Goal: Task Accomplishment & Management: Complete application form

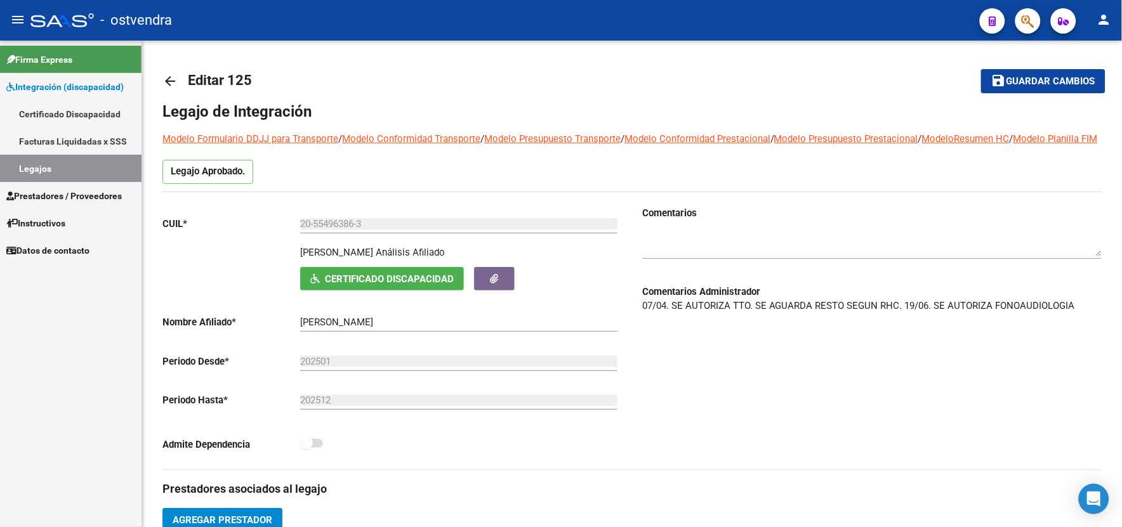
scroll to position [235, 0]
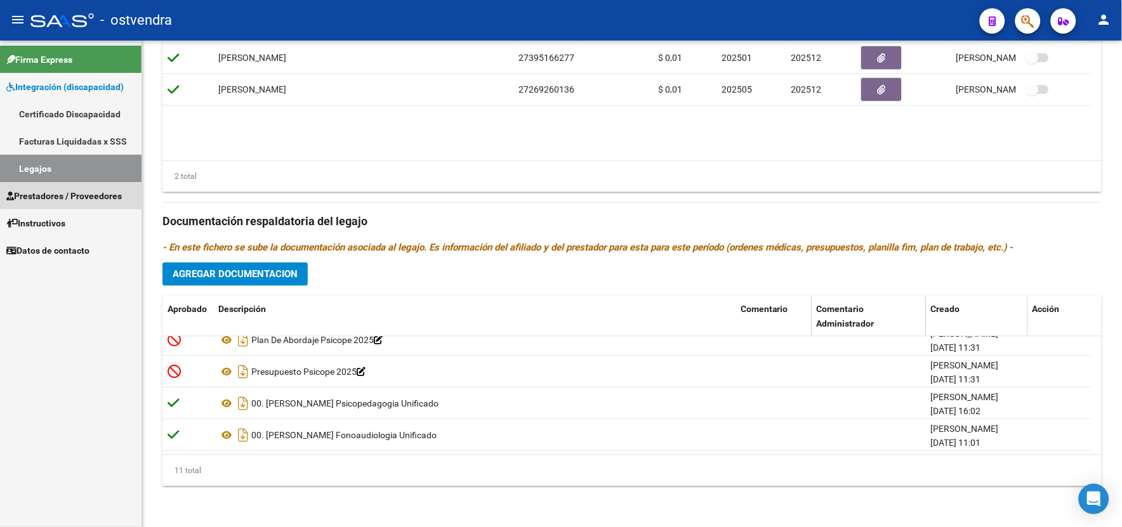
click at [122, 191] on span "Prestadores / Proveedores" at bounding box center [64, 196] width 116 height 14
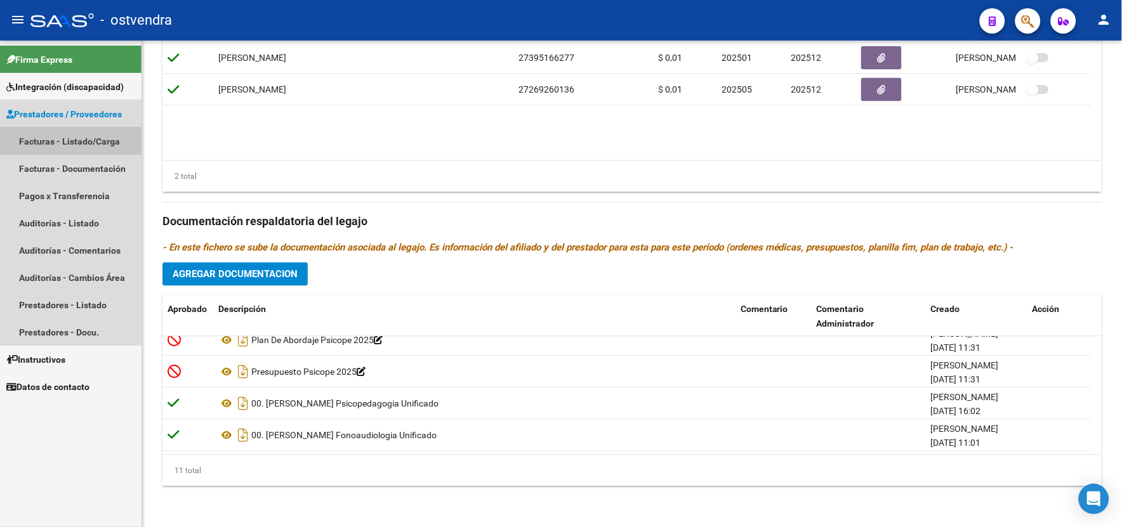
click at [109, 147] on link "Facturas - Listado/Carga" at bounding box center [71, 141] width 142 height 27
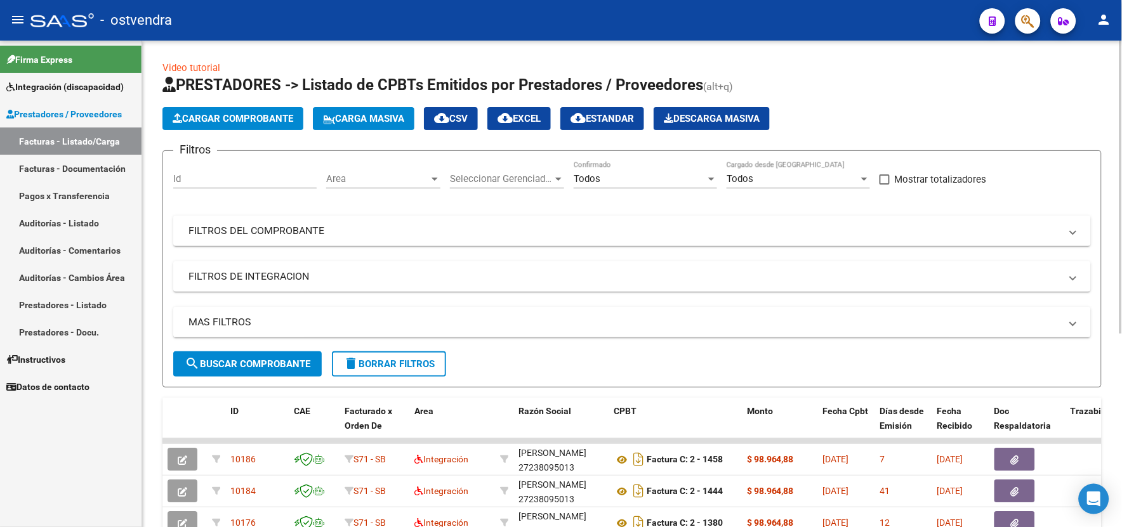
click at [275, 124] on button "Cargar Comprobante" at bounding box center [232, 118] width 141 height 23
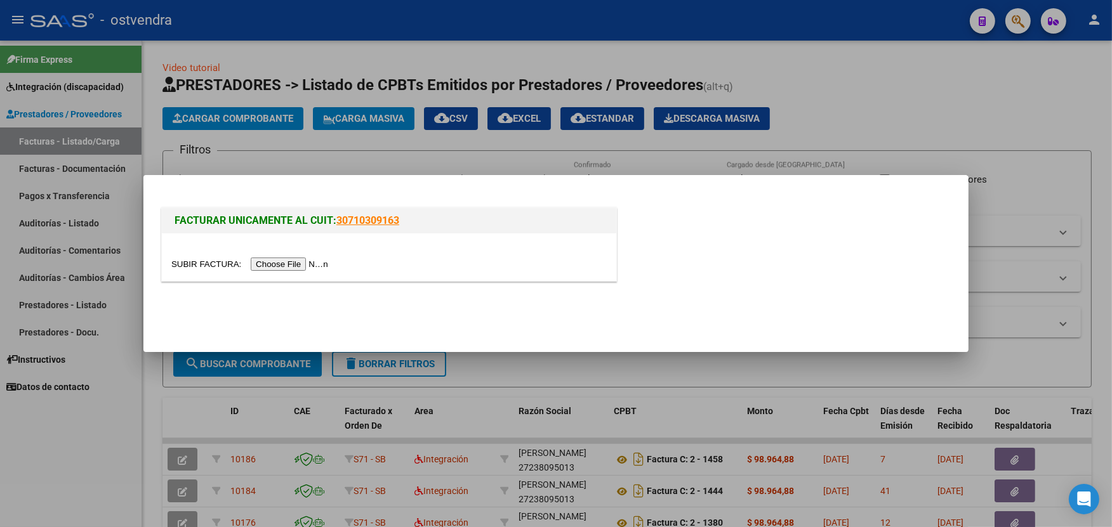
click at [296, 263] on input "file" at bounding box center [251, 264] width 161 height 13
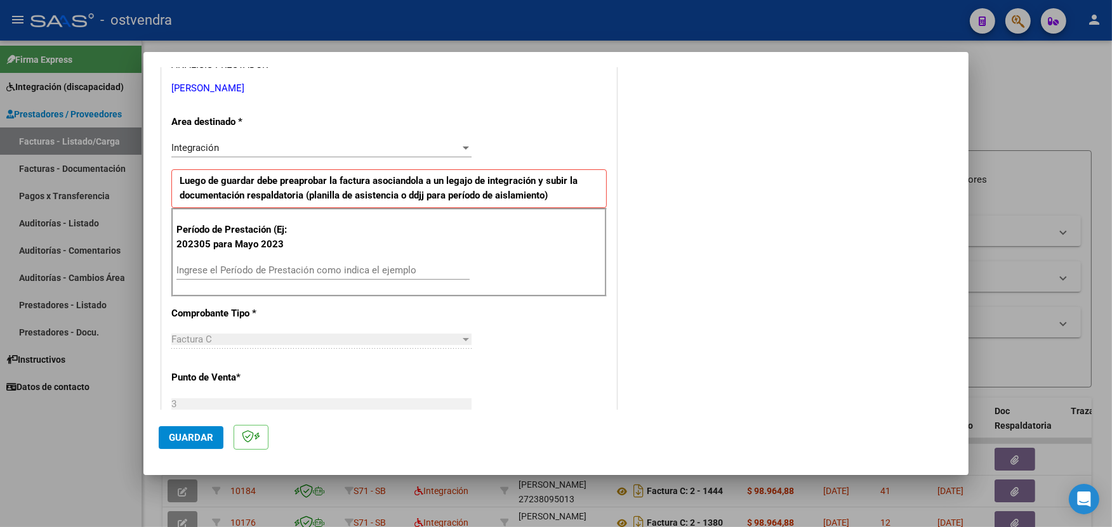
scroll to position [254, 0]
click at [408, 275] on div "Ingrese el Período de Prestación como indica el ejemplo" at bounding box center [322, 268] width 293 height 19
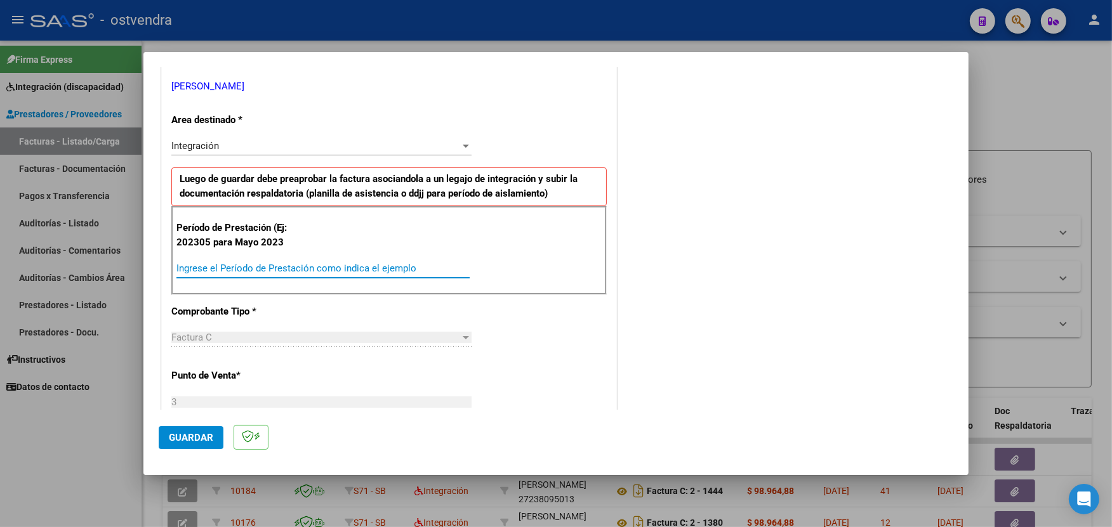
click at [396, 270] on input "Ingrese el Período de Prestación como indica el ejemplo" at bounding box center [322, 268] width 293 height 11
type input "202507"
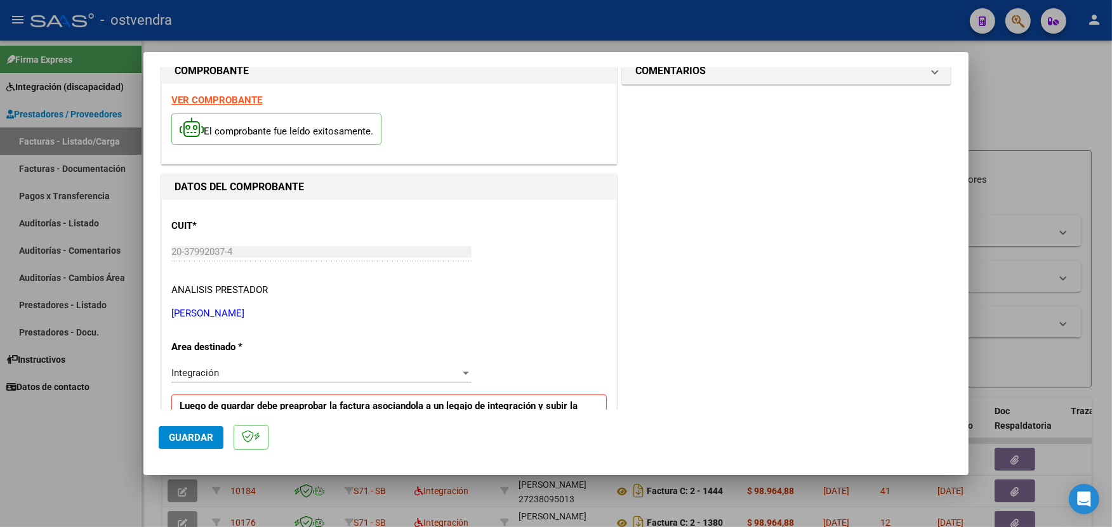
scroll to position [0, 0]
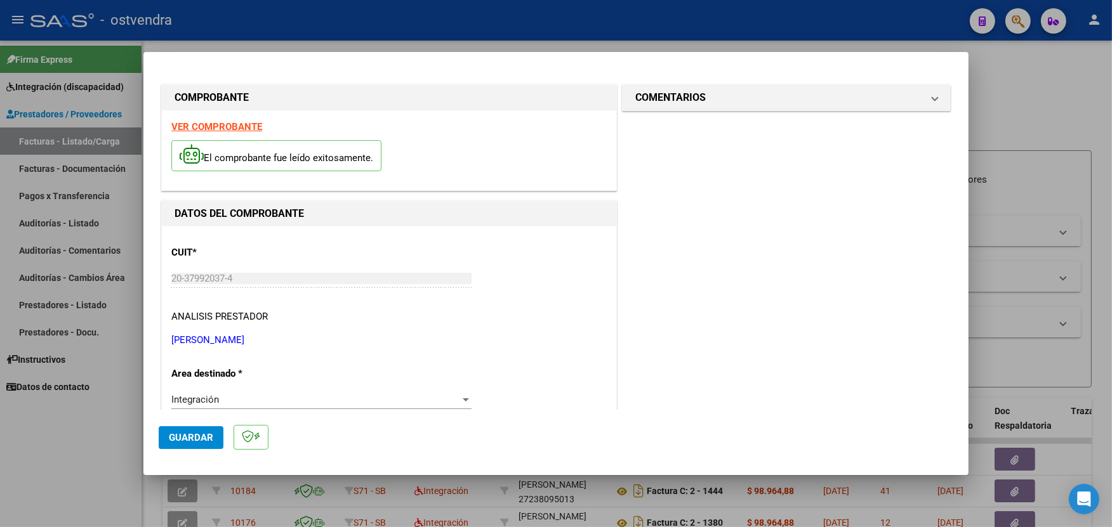
click at [251, 126] on strong "VER COMPROBANTE" at bounding box center [216, 126] width 91 height 11
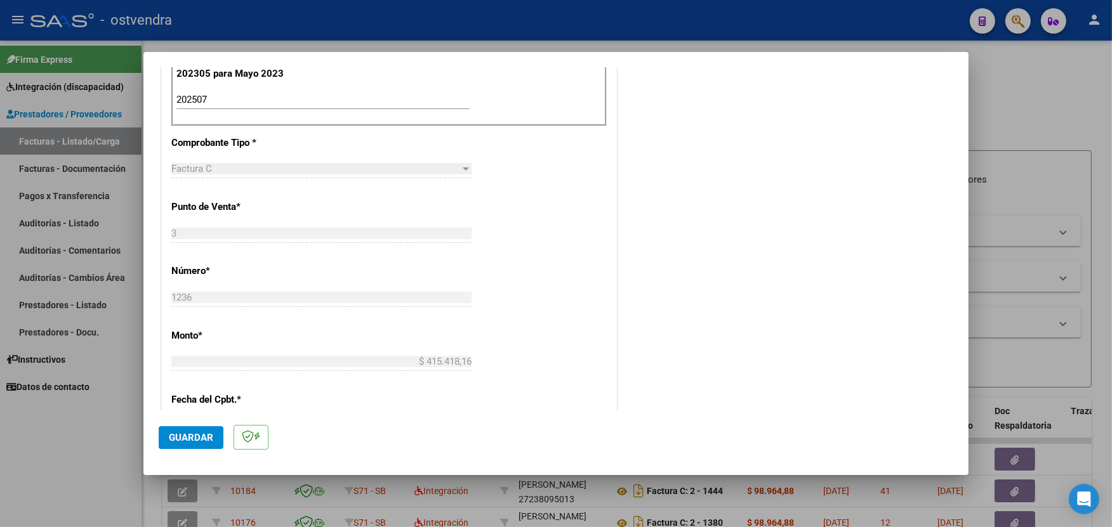
scroll to position [451, 0]
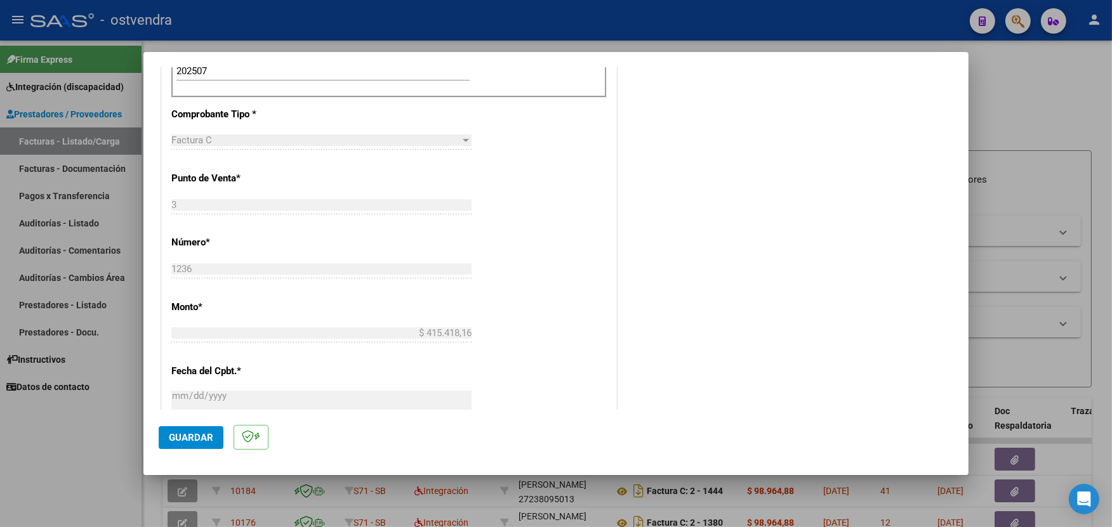
click at [202, 433] on span "Guardar" at bounding box center [191, 437] width 44 height 11
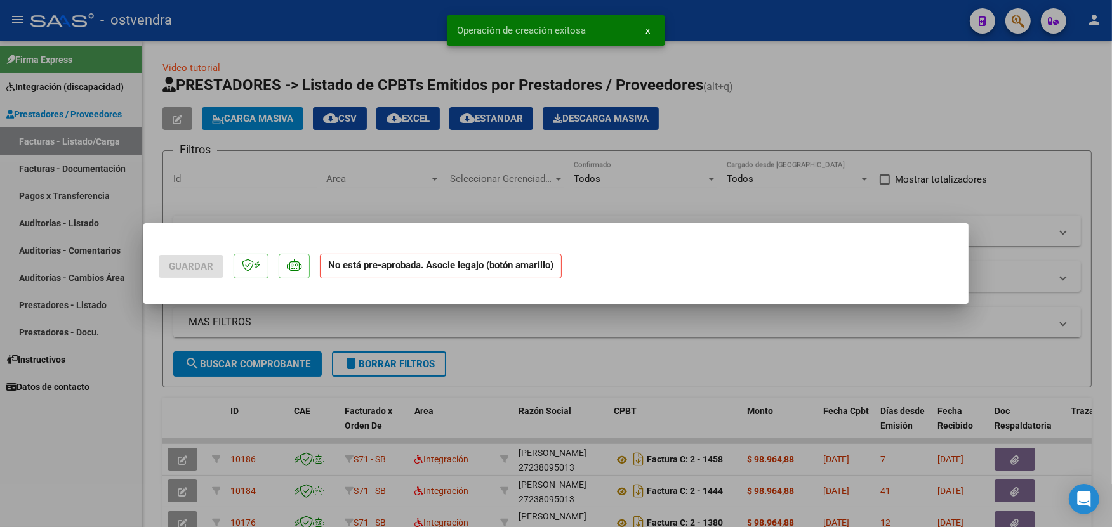
scroll to position [0, 0]
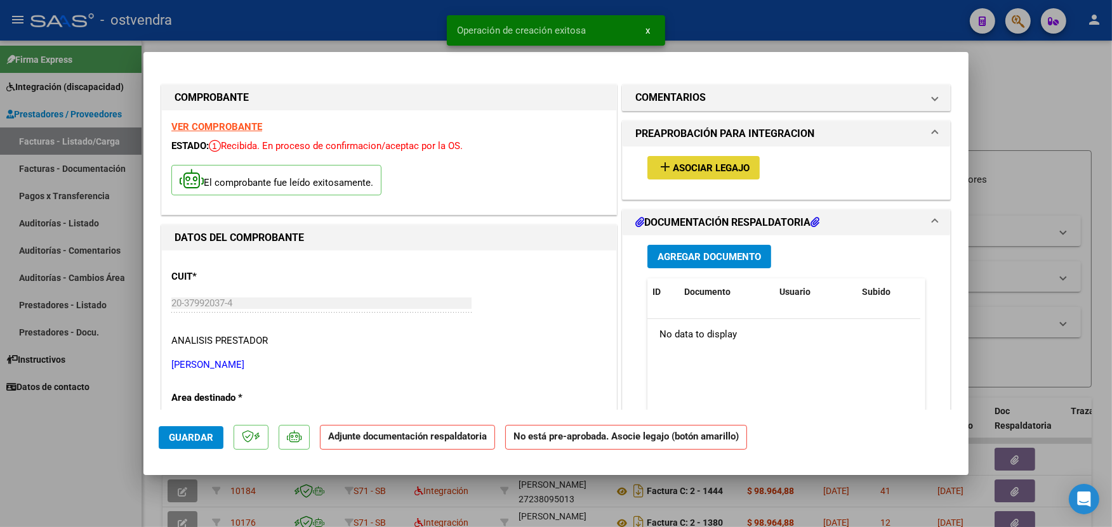
click at [706, 163] on span "Asociar Legajo" at bounding box center [711, 167] width 77 height 11
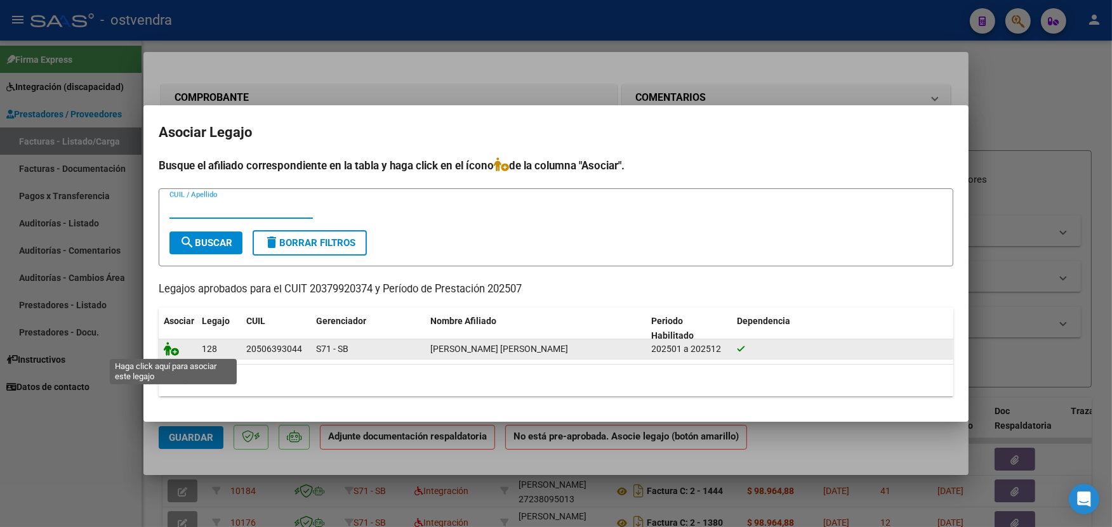
click at [169, 352] on icon at bounding box center [171, 349] width 15 height 14
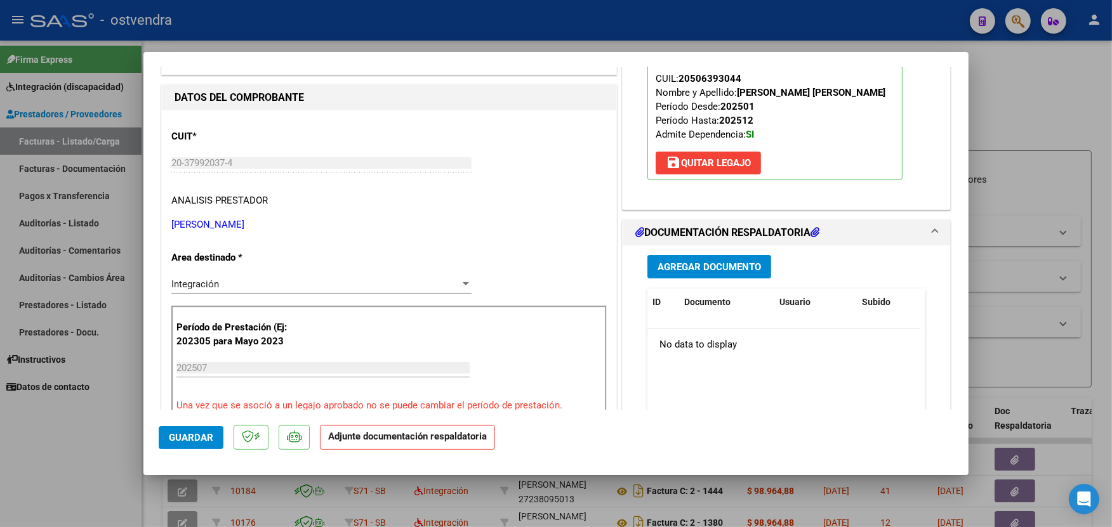
scroll to position [141, 0]
click at [734, 263] on span "Agregar Documento" at bounding box center [708, 266] width 103 height 11
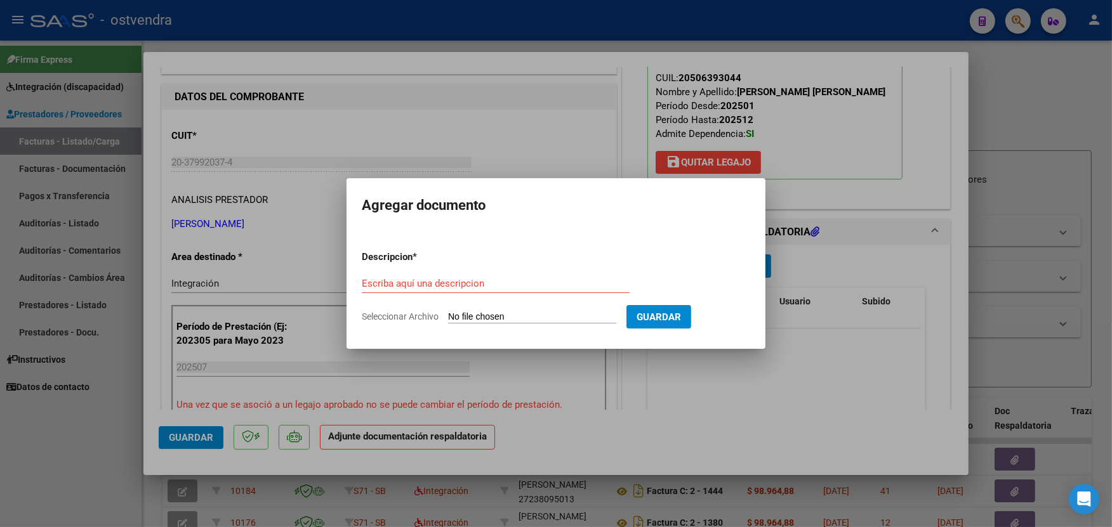
click at [544, 316] on input "Seleccionar Archivo" at bounding box center [532, 318] width 168 height 12
type input "C:\fakepath\ASISTENCIA C-3-1236.pdf"
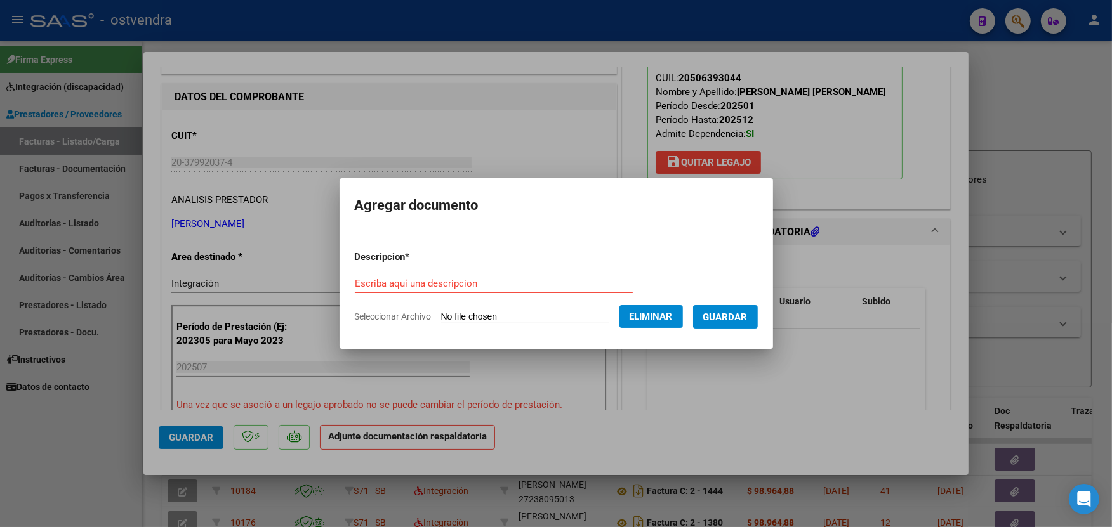
click at [533, 274] on div "Escriba aquí una descripcion" at bounding box center [494, 283] width 278 height 19
click at [510, 283] on input "Escriba aquí una descripcion" at bounding box center [494, 283] width 278 height 11
click at [505, 283] on input "Escriba aquí una descripcion" at bounding box center [494, 283] width 278 height 11
type input "PLANILLA DE ASISTENCIA"
click at [749, 315] on button "Guardar" at bounding box center [725, 316] width 65 height 23
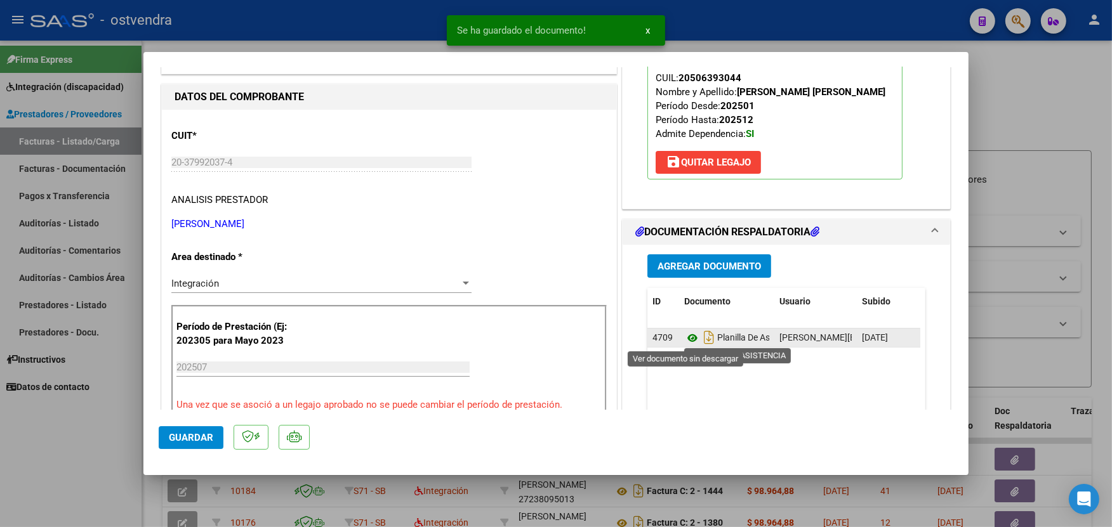
click at [689, 341] on icon at bounding box center [692, 338] width 17 height 15
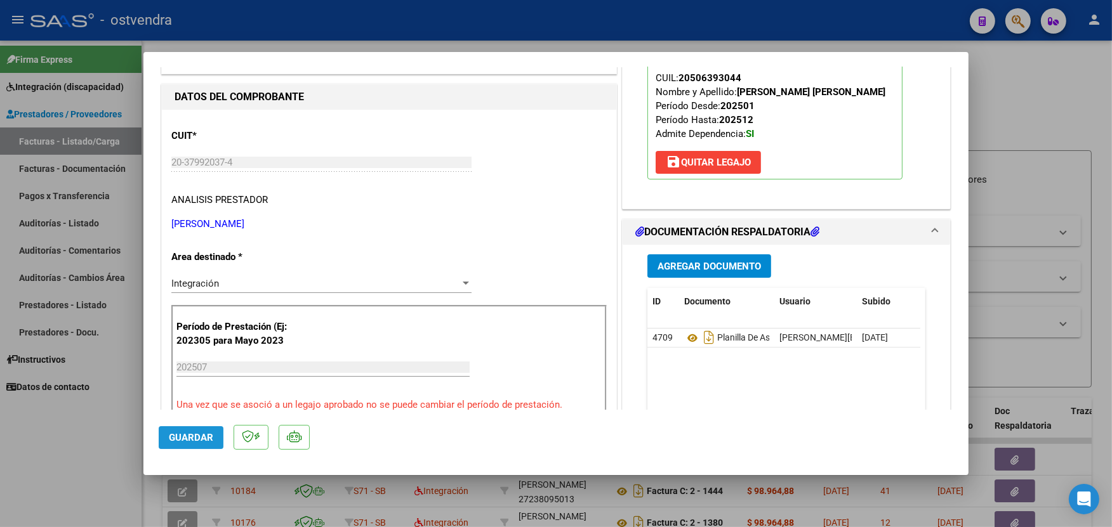
click at [183, 432] on span "Guardar" at bounding box center [191, 437] width 44 height 11
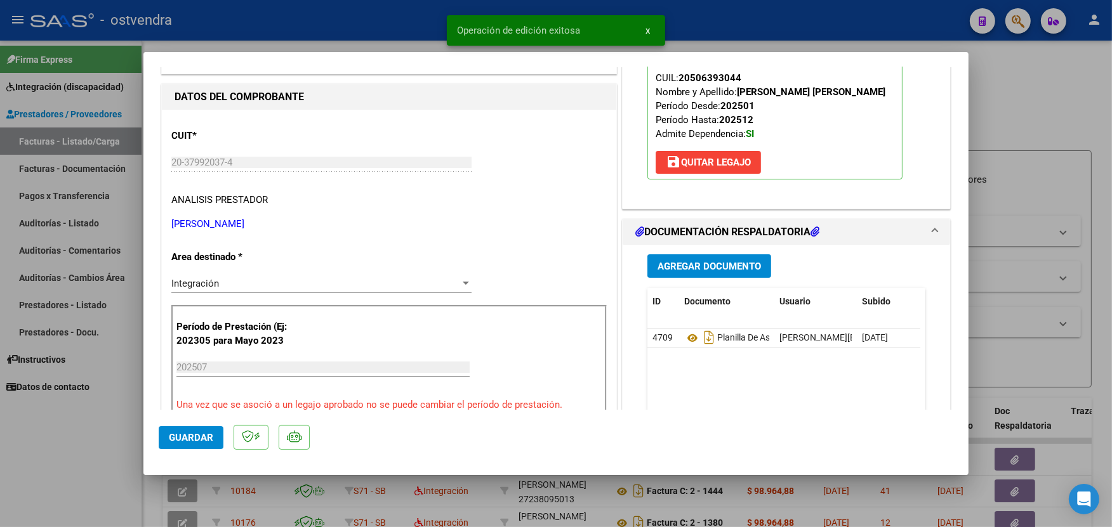
click at [269, 32] on div at bounding box center [556, 263] width 1112 height 527
type input "$ 0,00"
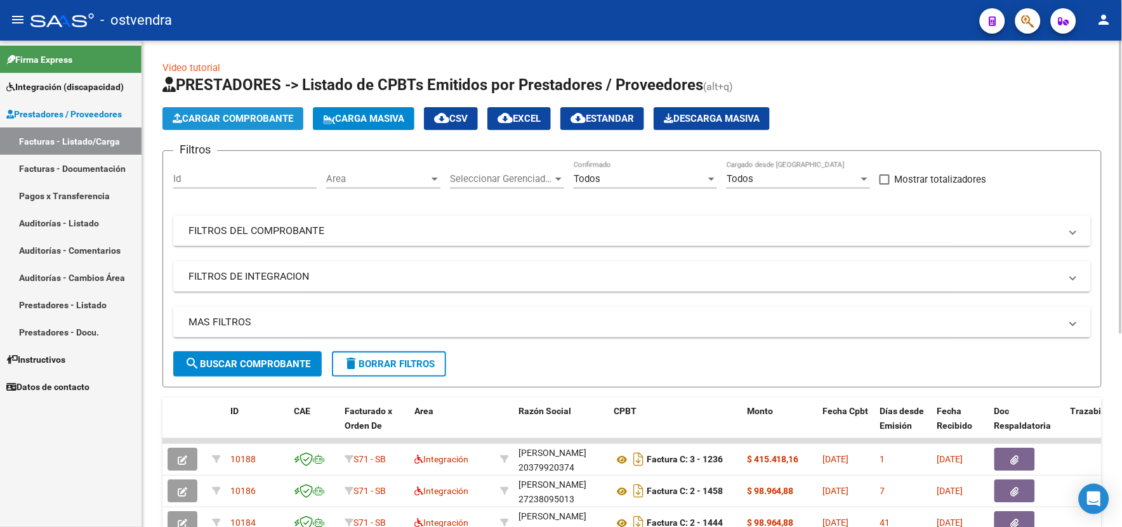
click at [248, 113] on span "Cargar Comprobante" at bounding box center [233, 118] width 121 height 11
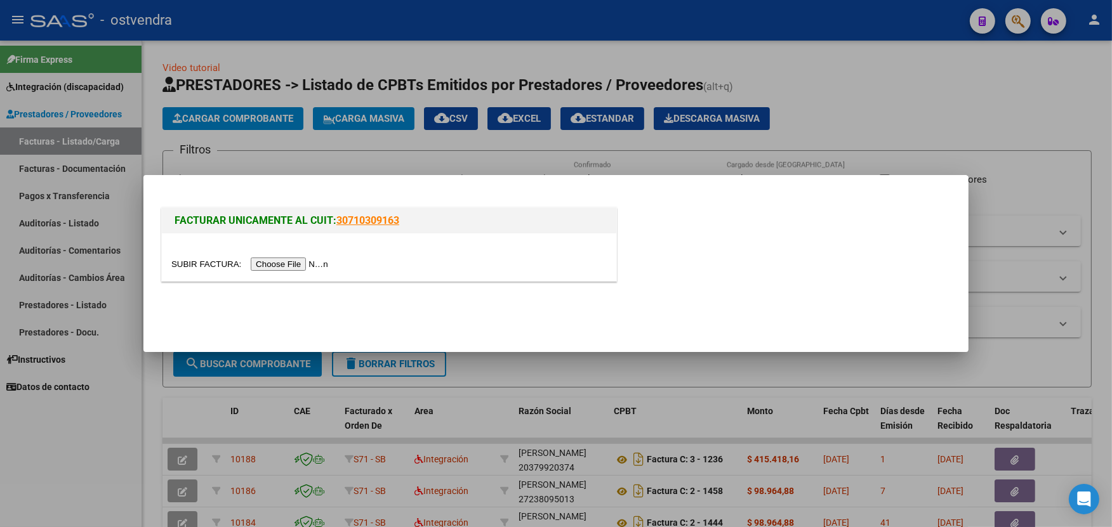
click at [296, 267] on input "file" at bounding box center [251, 264] width 161 height 13
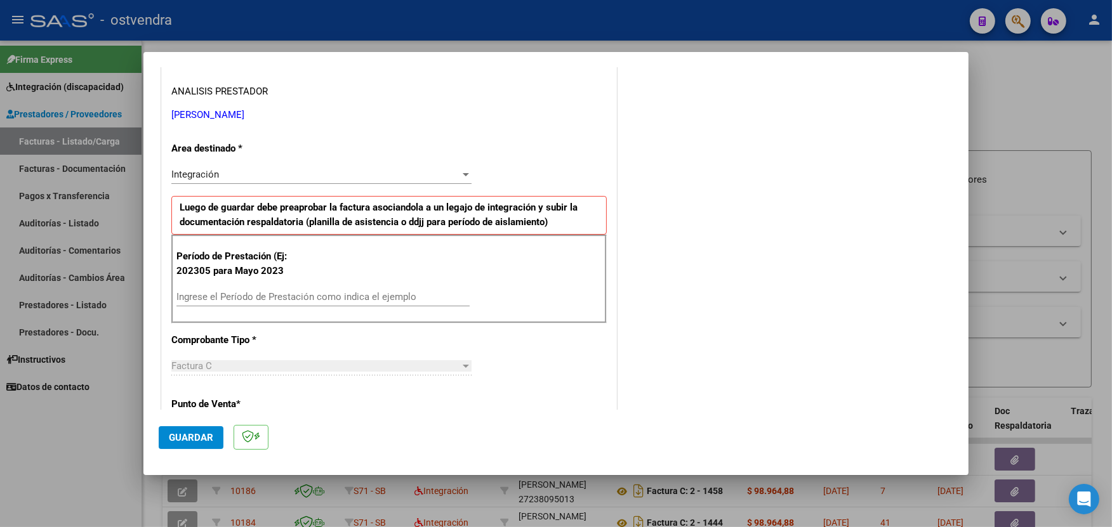
scroll to position [254, 0]
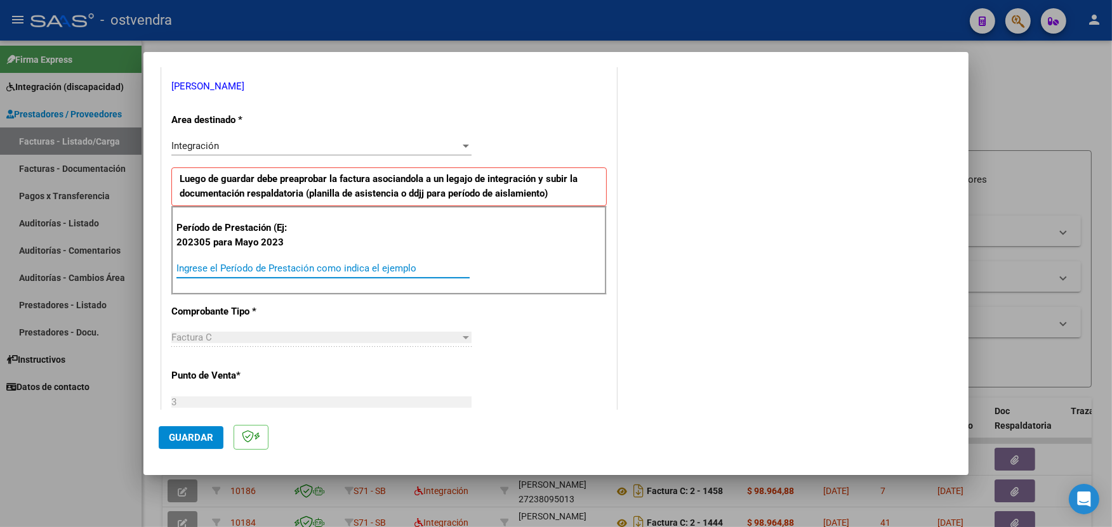
click at [419, 269] on input "Ingrese el Período de Prestación como indica el ejemplo" at bounding box center [322, 268] width 293 height 11
type input "202507"
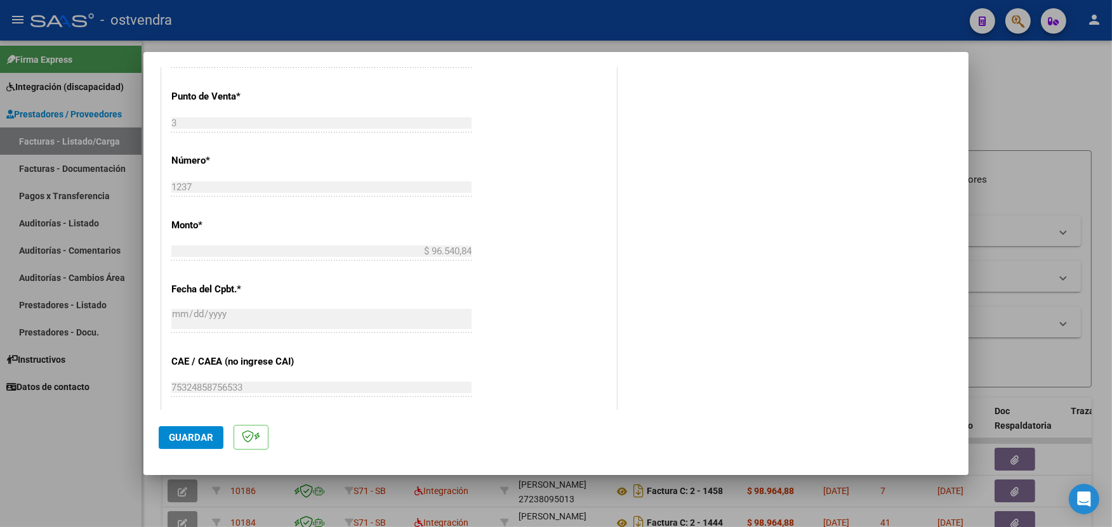
scroll to position [536, 0]
click at [192, 439] on span "Guardar" at bounding box center [191, 437] width 44 height 11
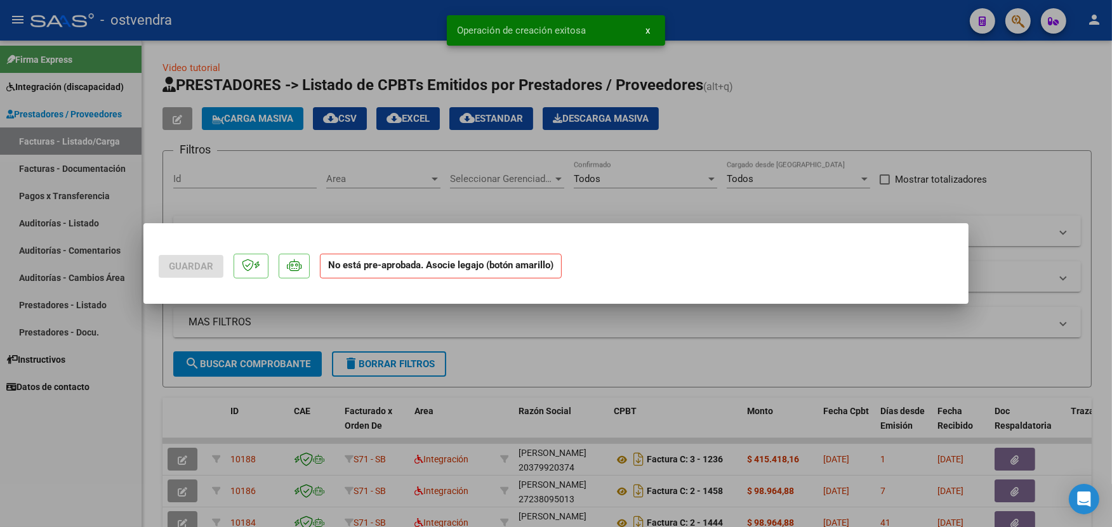
scroll to position [0, 0]
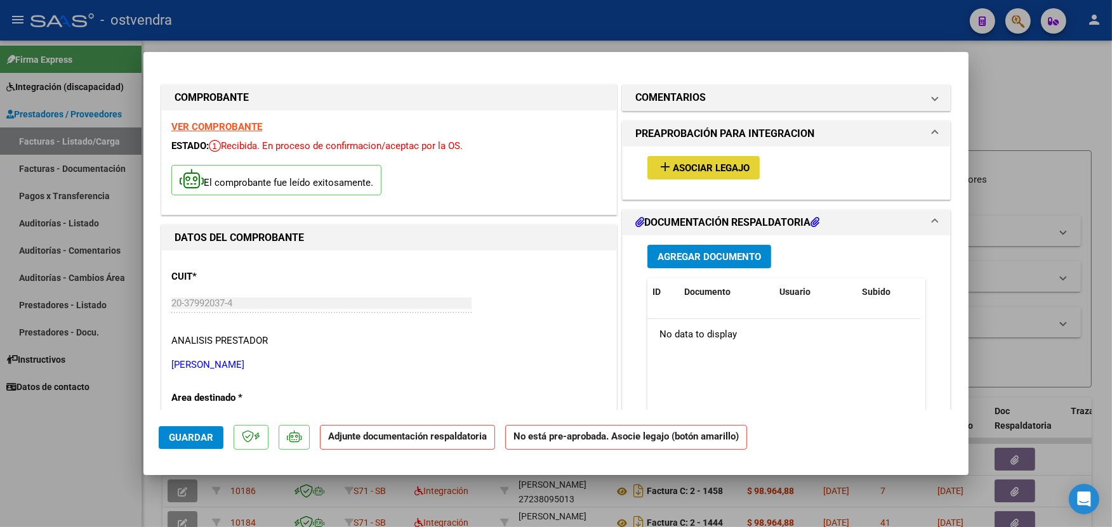
click at [671, 156] on button "add Asociar Legajo" at bounding box center [703, 167] width 112 height 23
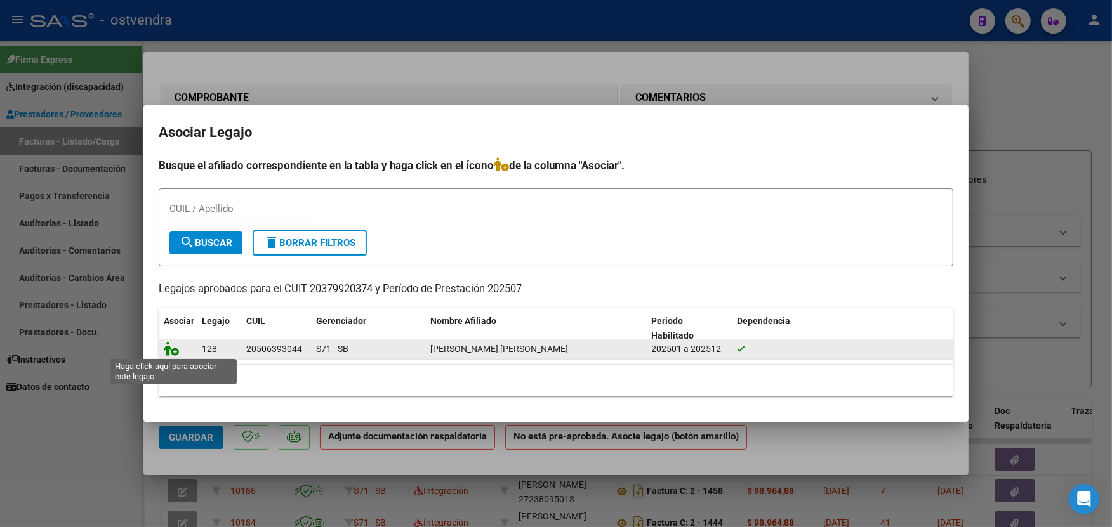
click at [166, 350] on icon at bounding box center [171, 349] width 15 height 14
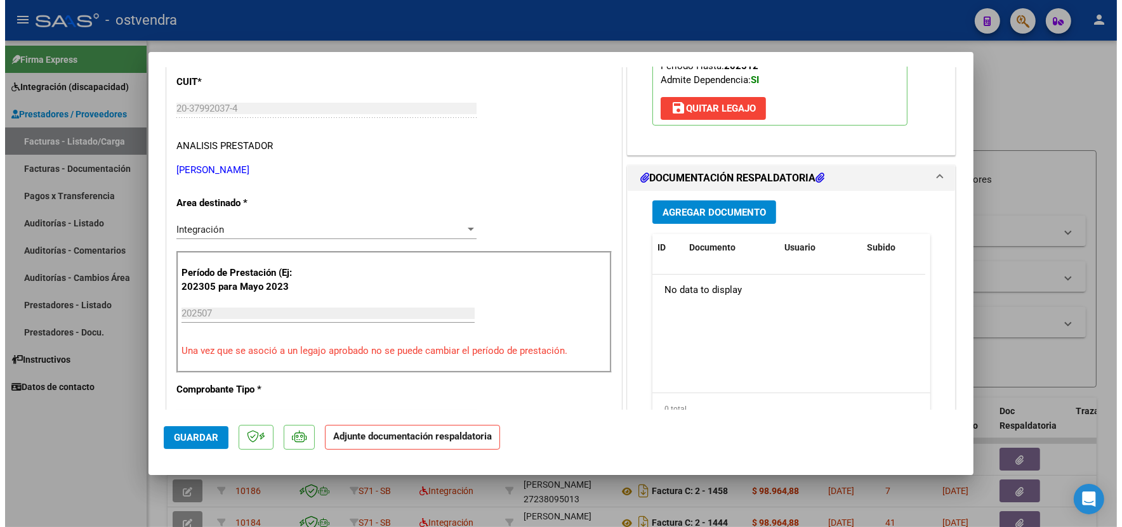
scroll to position [197, 0]
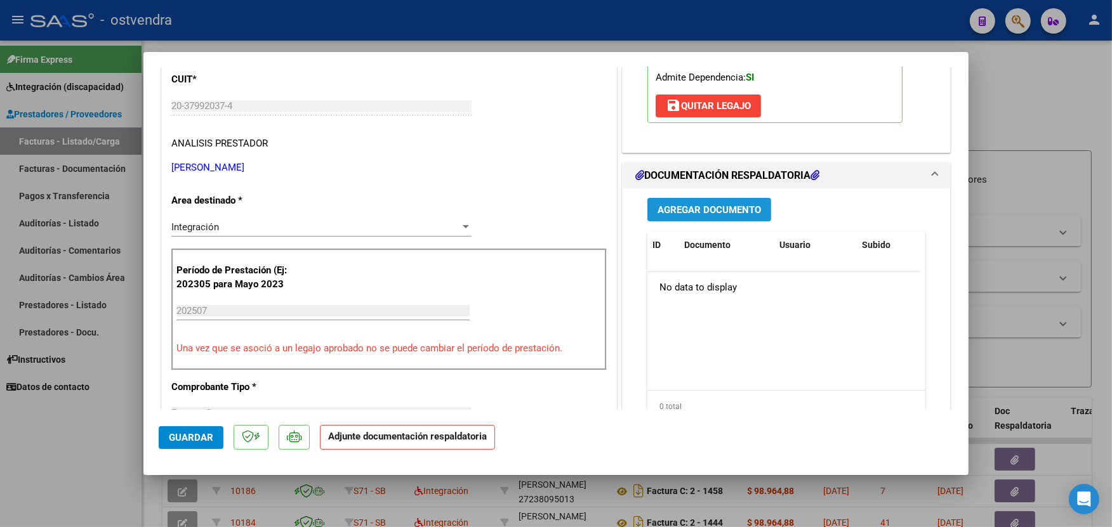
click at [694, 204] on span "Agregar Documento" at bounding box center [708, 209] width 103 height 11
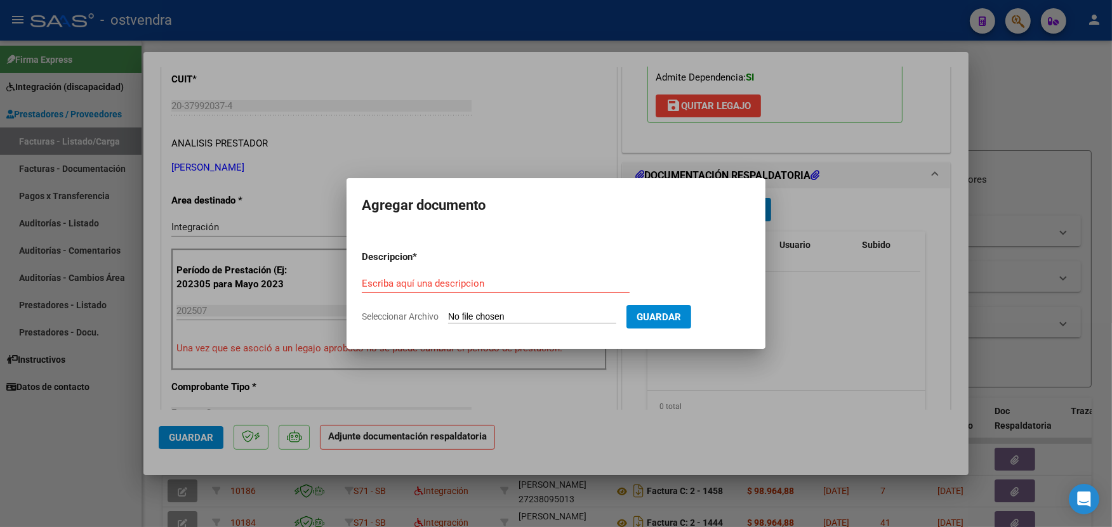
click at [522, 314] on input "Seleccionar Archivo" at bounding box center [532, 318] width 168 height 12
type input "C:\fakepath\ASISTENCIA C-3-1237.pdf"
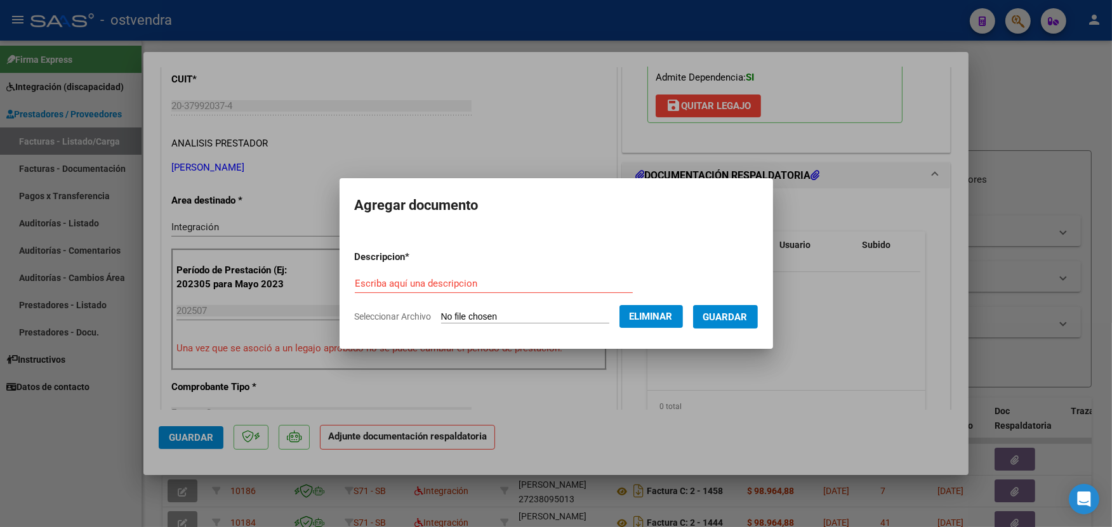
click at [465, 278] on input "Escriba aquí una descripcion" at bounding box center [494, 283] width 278 height 11
type input "PLANILLA DE ASISTENCIA"
click at [715, 324] on button "Guardar" at bounding box center [725, 316] width 65 height 23
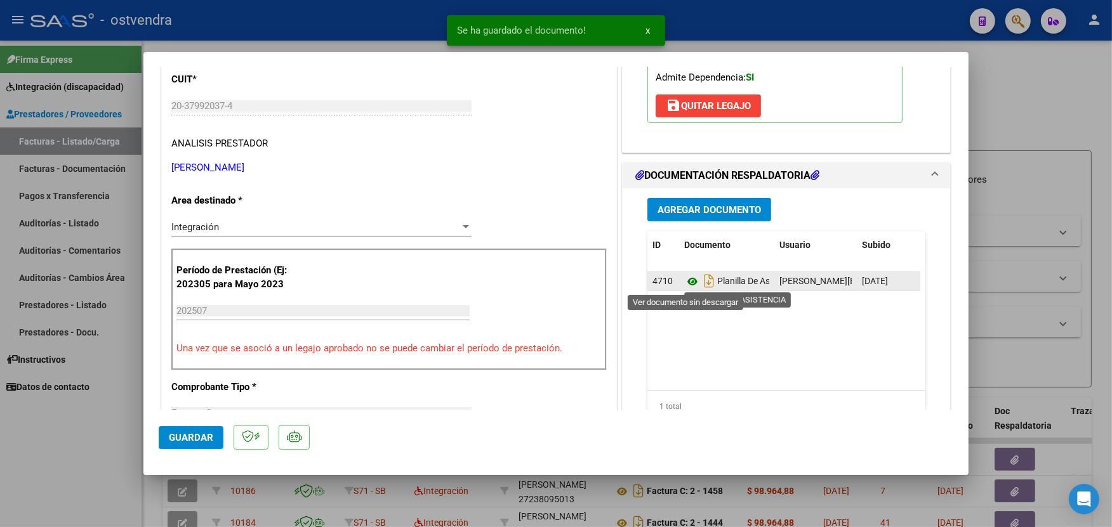
click at [687, 281] on icon at bounding box center [692, 281] width 17 height 15
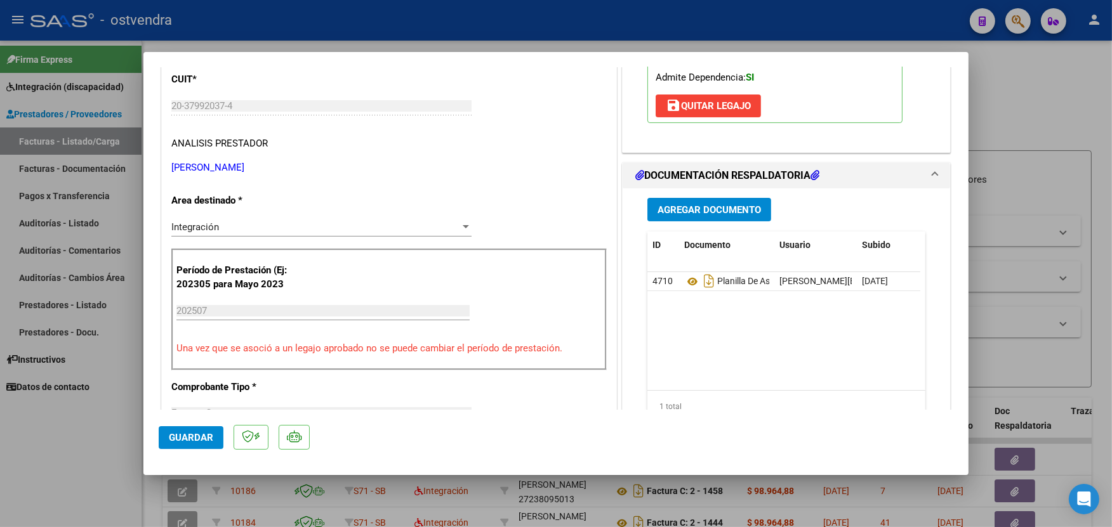
click at [195, 432] on span "Guardar" at bounding box center [191, 437] width 44 height 11
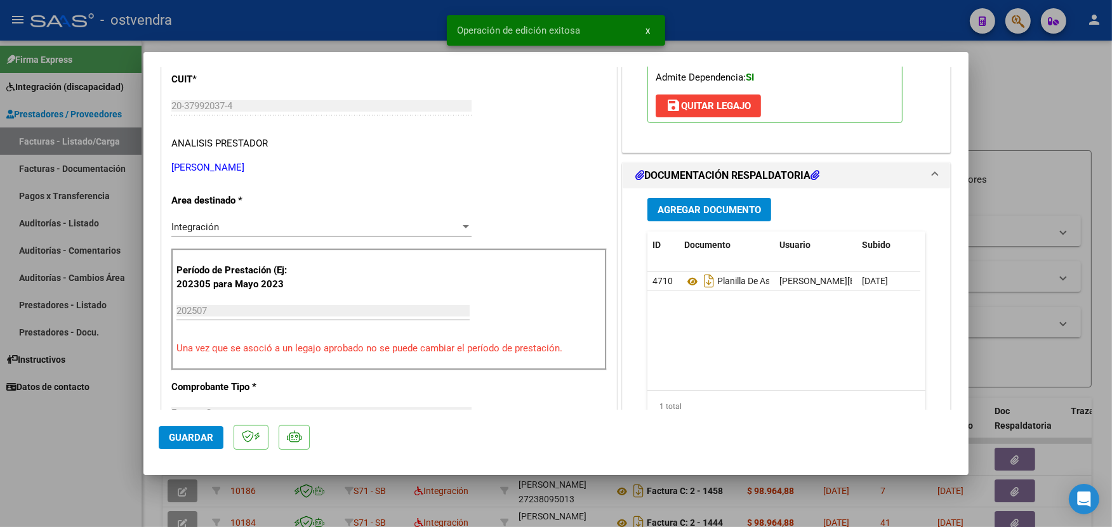
click at [251, 34] on div at bounding box center [556, 263] width 1112 height 527
type input "$ 0,00"
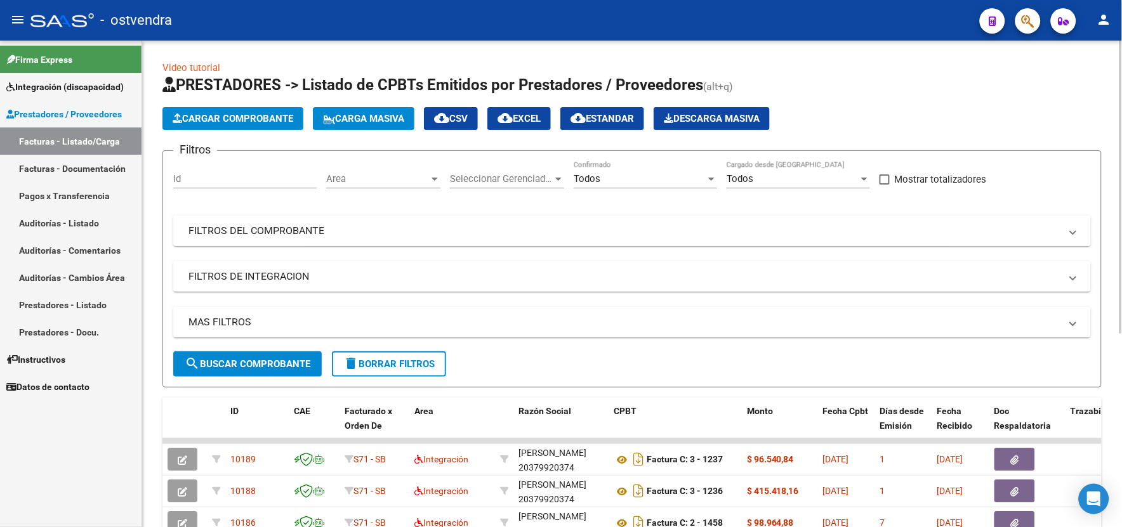
click at [282, 237] on mat-panel-title "FILTROS DEL COMPROBANTE" at bounding box center [624, 231] width 872 height 14
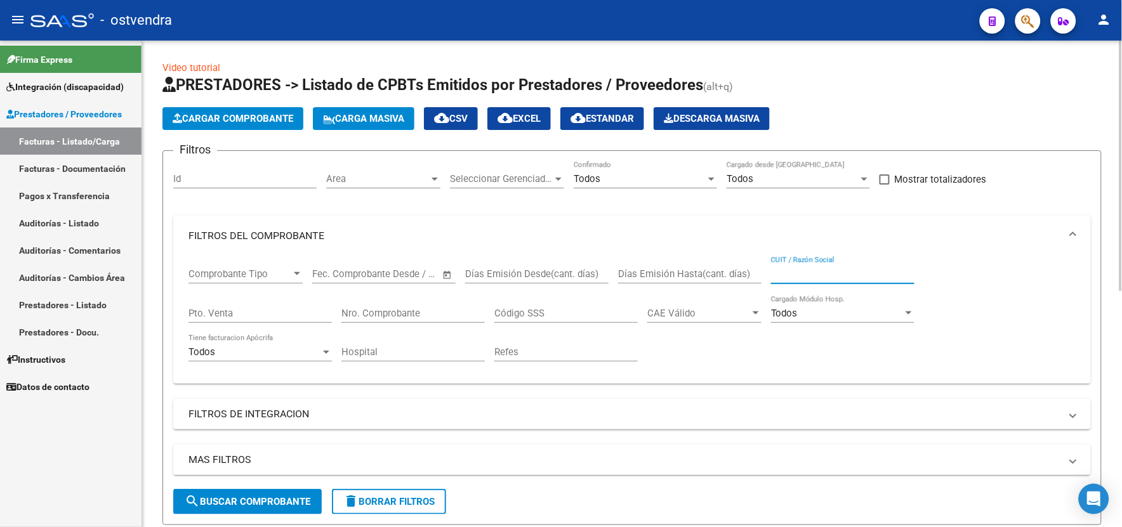
click at [838, 272] on input "CUIT / Razón Social" at bounding box center [842, 273] width 143 height 11
click at [1119, 389] on div at bounding box center [1120, 284] width 3 height 487
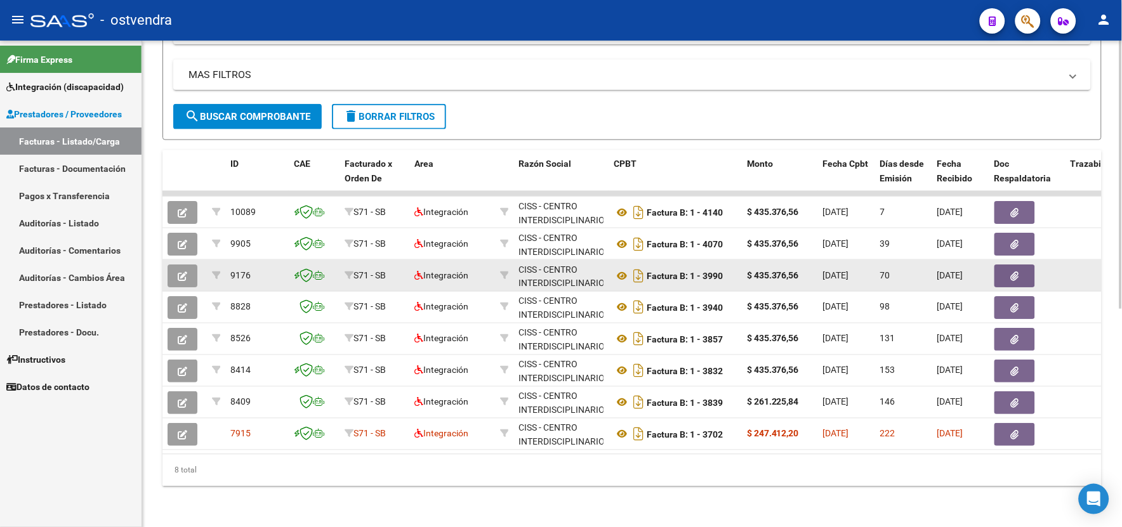
type input "ciss"
click at [187, 272] on icon "button" at bounding box center [183, 277] width 10 height 10
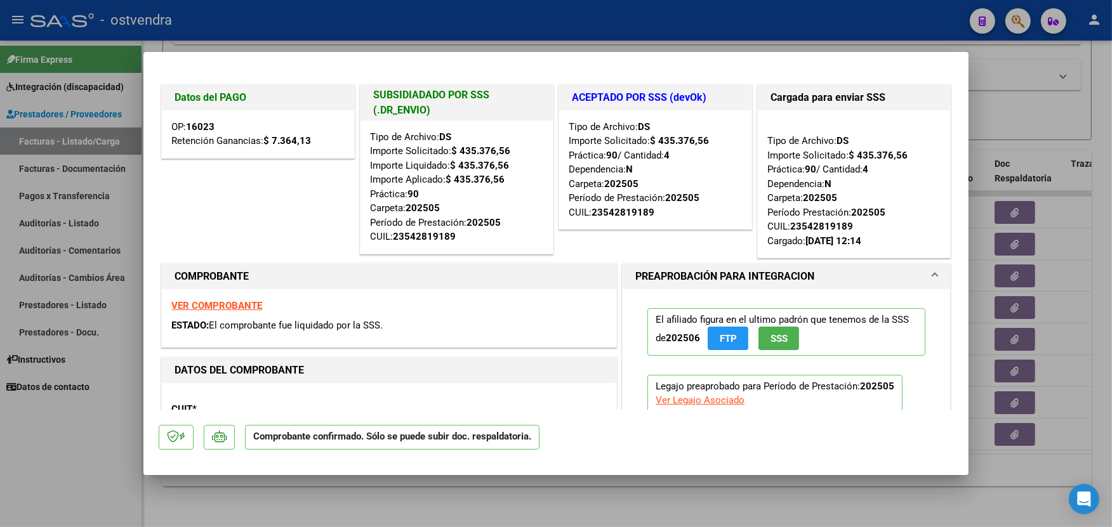
click at [529, 21] on div at bounding box center [556, 263] width 1112 height 527
type input "$ 0,00"
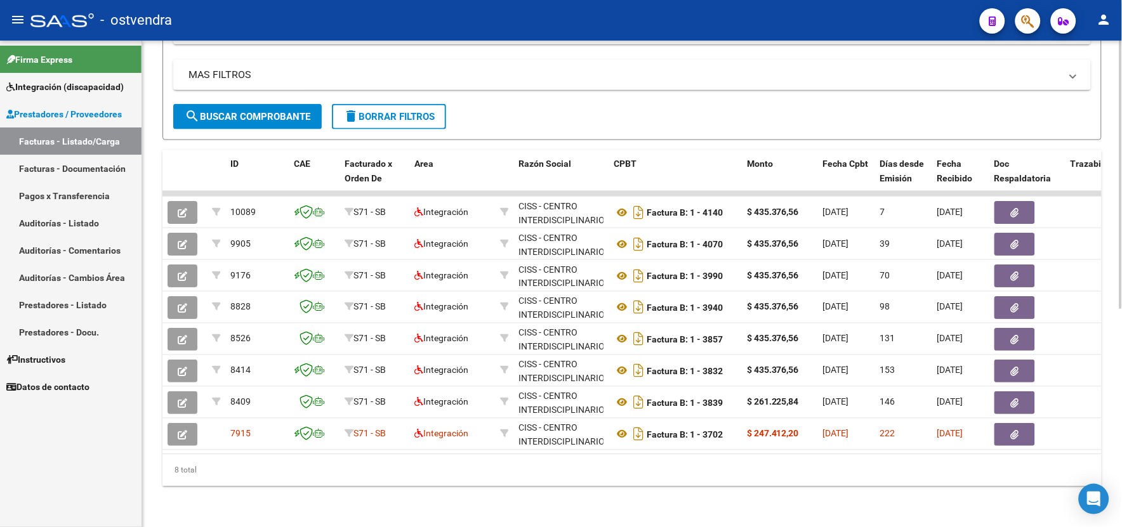
click at [414, 111] on span "delete Borrar Filtros" at bounding box center [388, 116] width 91 height 11
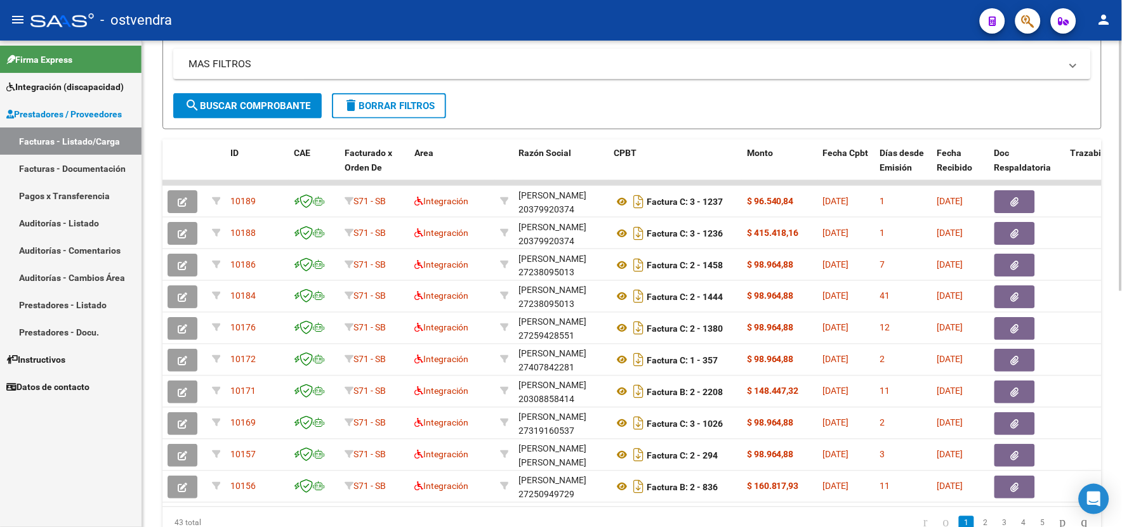
click at [1119, 111] on div "Video tutorial PRESTADORES -> Listado de CPBTs Emitidos por Prestadores / Prove…" at bounding box center [632, 112] width 980 height 935
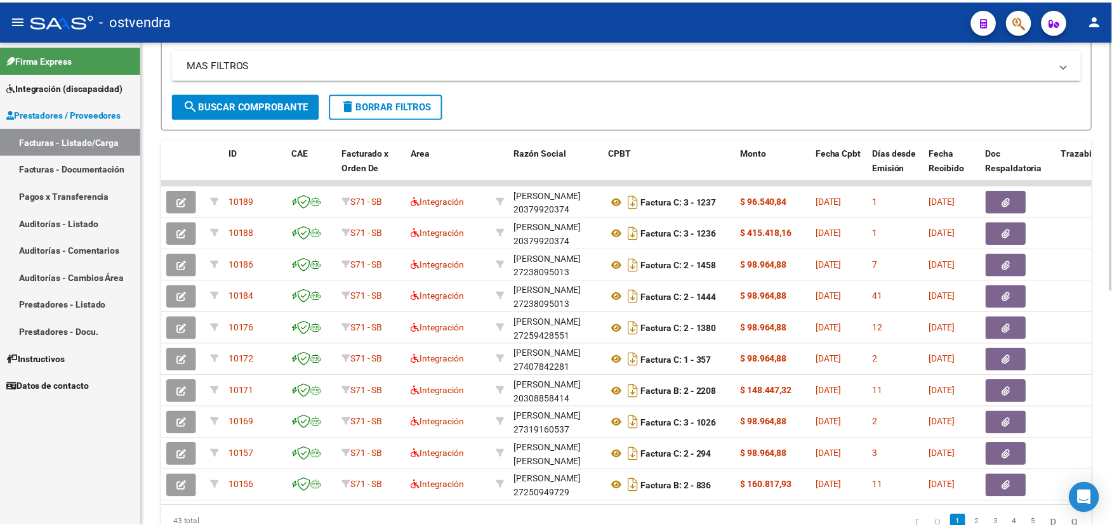
scroll to position [0, 0]
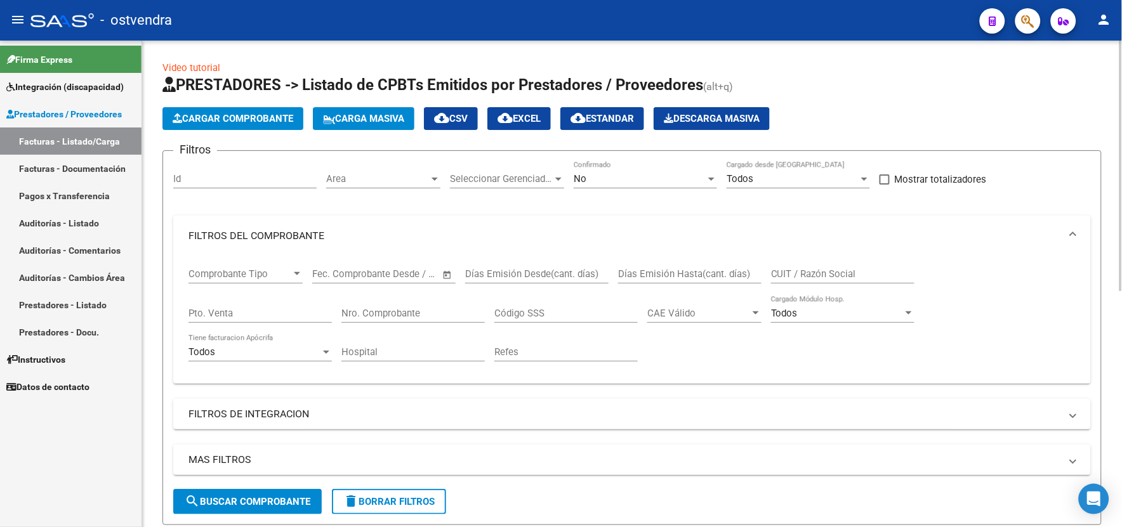
click at [1121, 87] on html "menu - ostvendra person Firma Express Integración (discapacidad) Certificado Di…" at bounding box center [561, 263] width 1122 height 527
click at [253, 129] on button "Cargar Comprobante" at bounding box center [232, 118] width 141 height 23
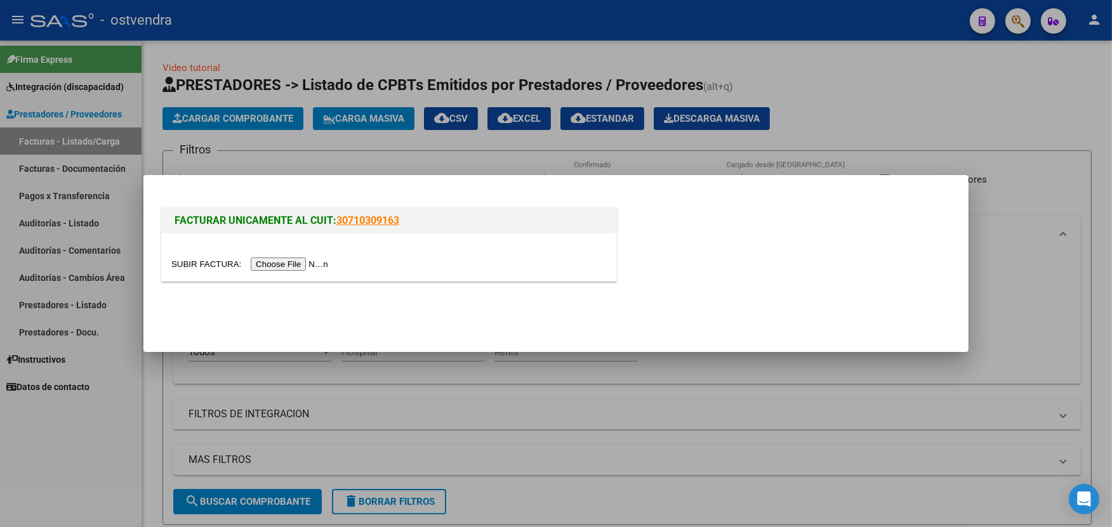
click at [295, 263] on input "file" at bounding box center [251, 264] width 161 height 13
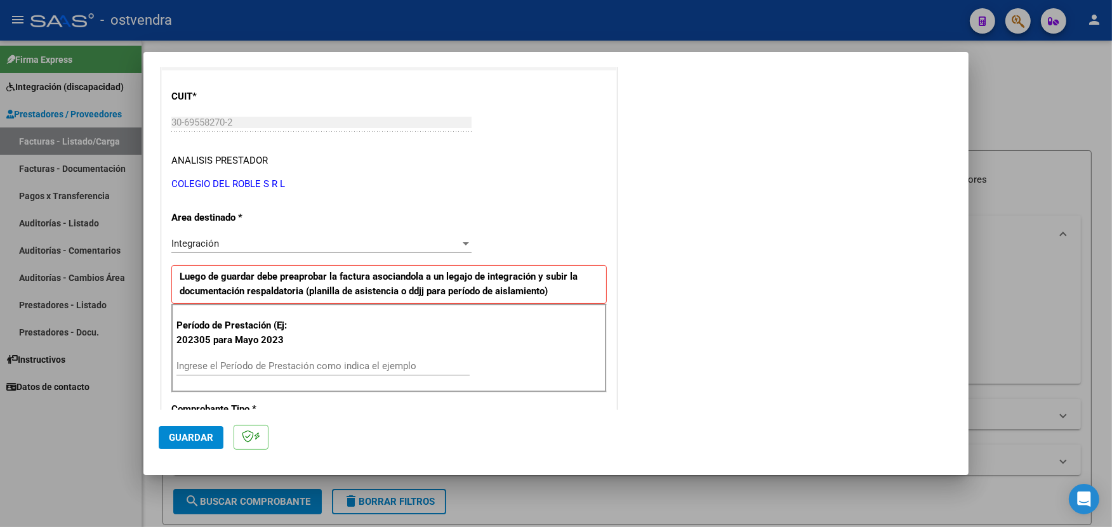
scroll to position [169, 0]
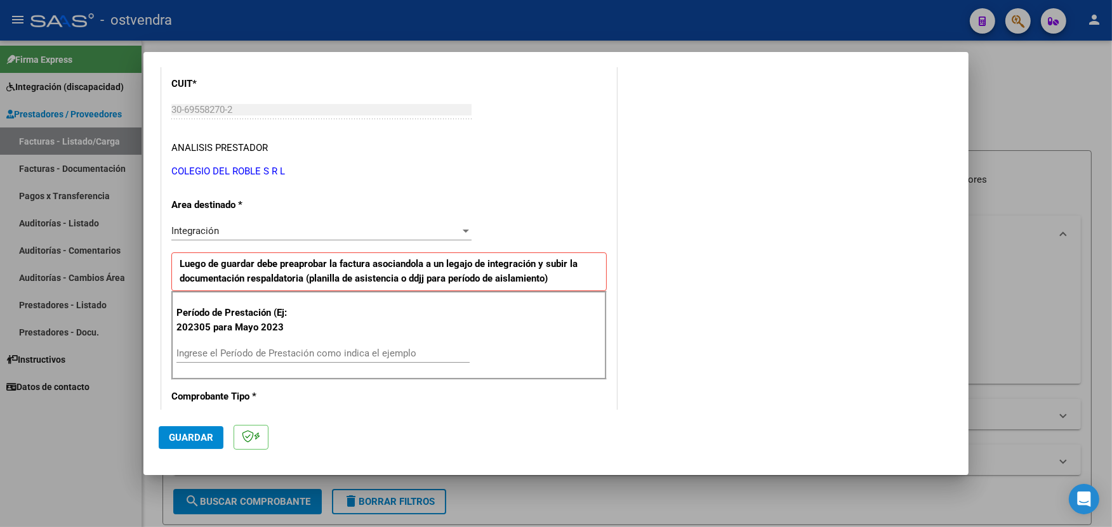
click at [364, 350] on input "Ingrese el Período de Prestación como indica el ejemplo" at bounding box center [322, 353] width 293 height 11
type input "202507"
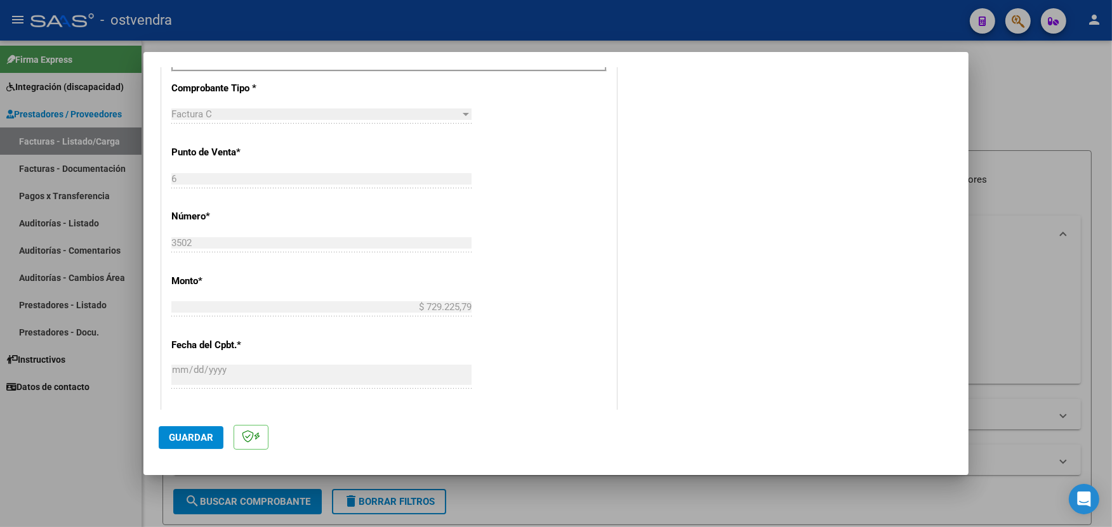
scroll to position [479, 0]
click at [201, 440] on span "Guardar" at bounding box center [191, 437] width 44 height 11
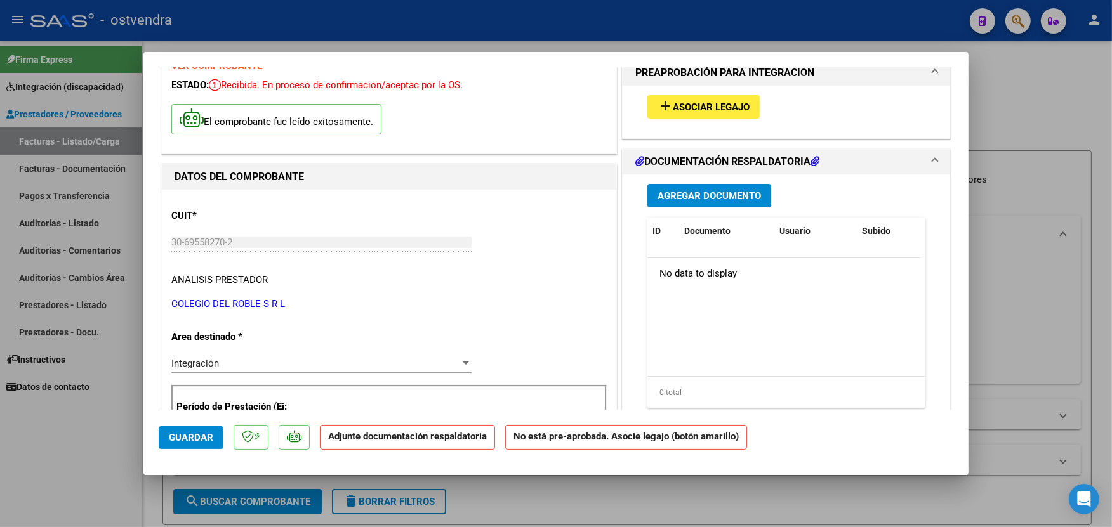
scroll to position [0, 0]
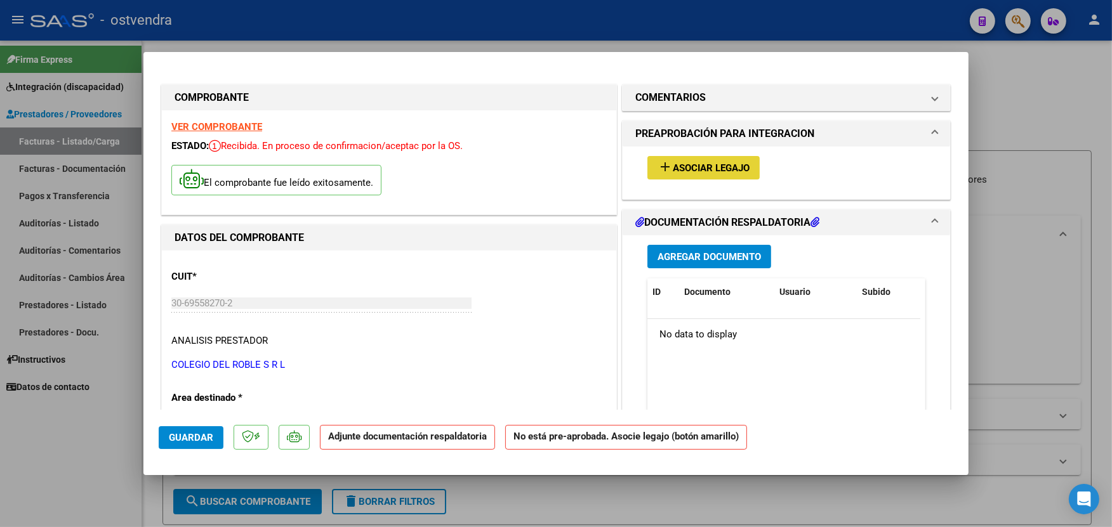
click at [737, 164] on span "Asociar Legajo" at bounding box center [711, 167] width 77 height 11
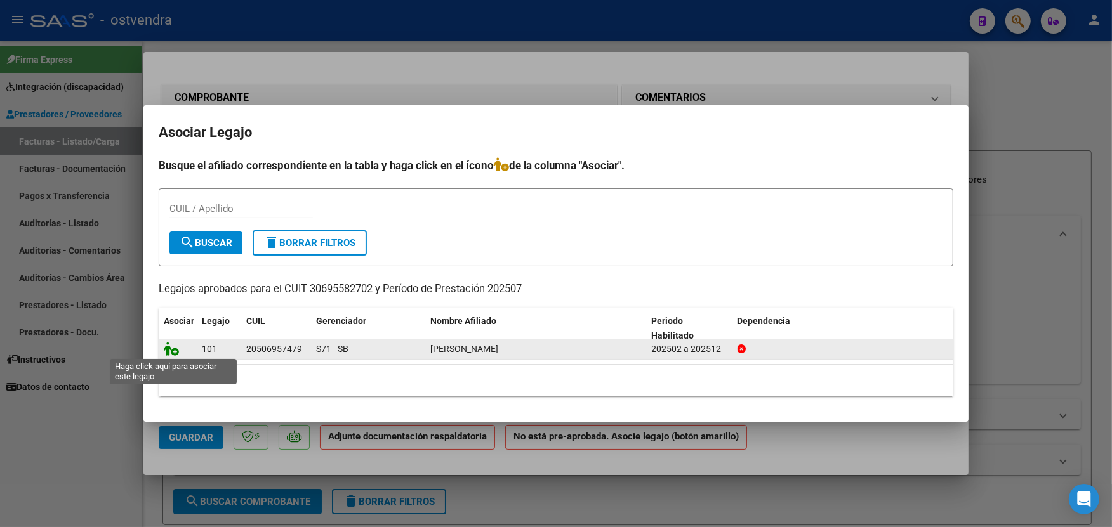
click at [175, 352] on icon at bounding box center [171, 349] width 15 height 14
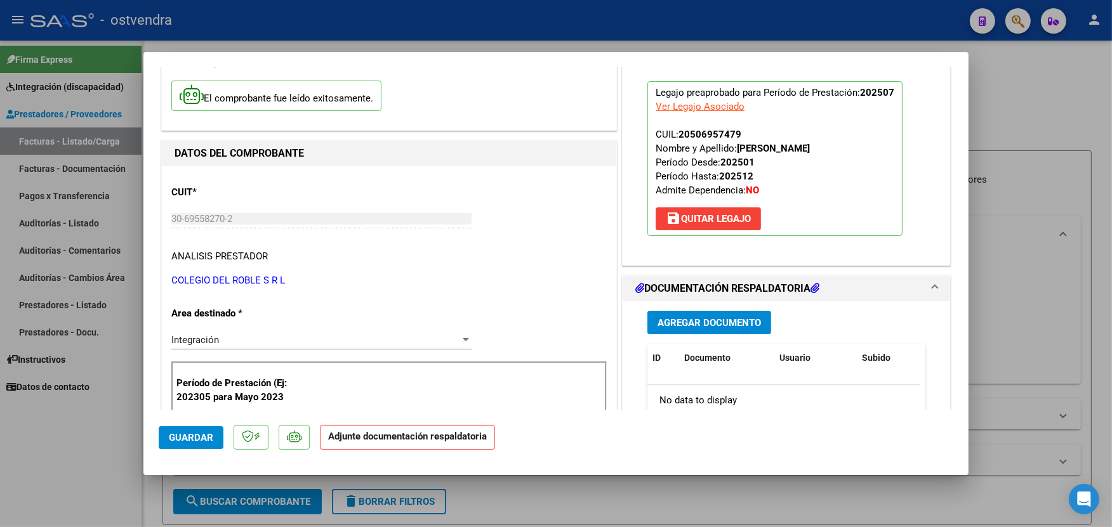
scroll to position [112, 0]
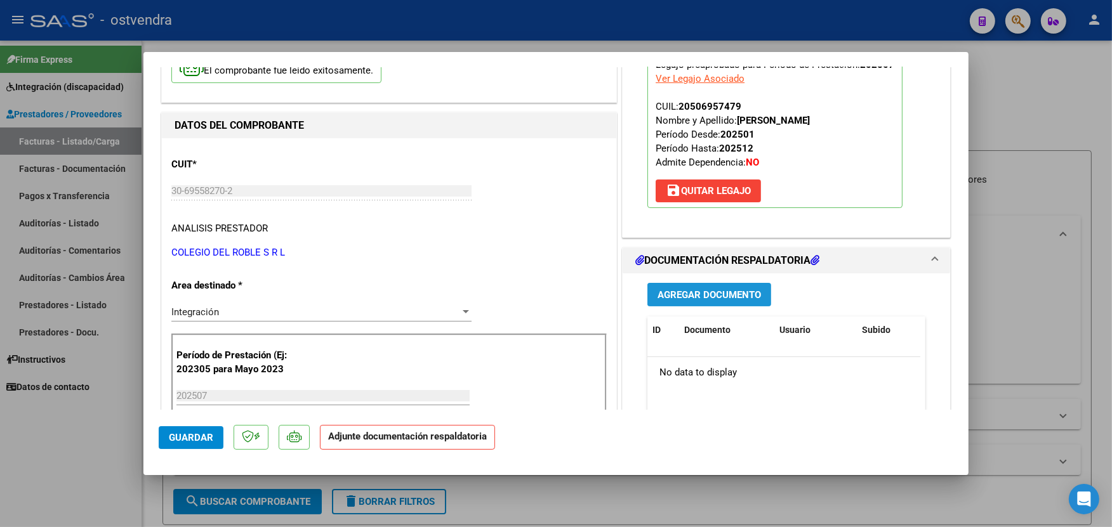
click at [751, 293] on span "Agregar Documento" at bounding box center [708, 294] width 103 height 11
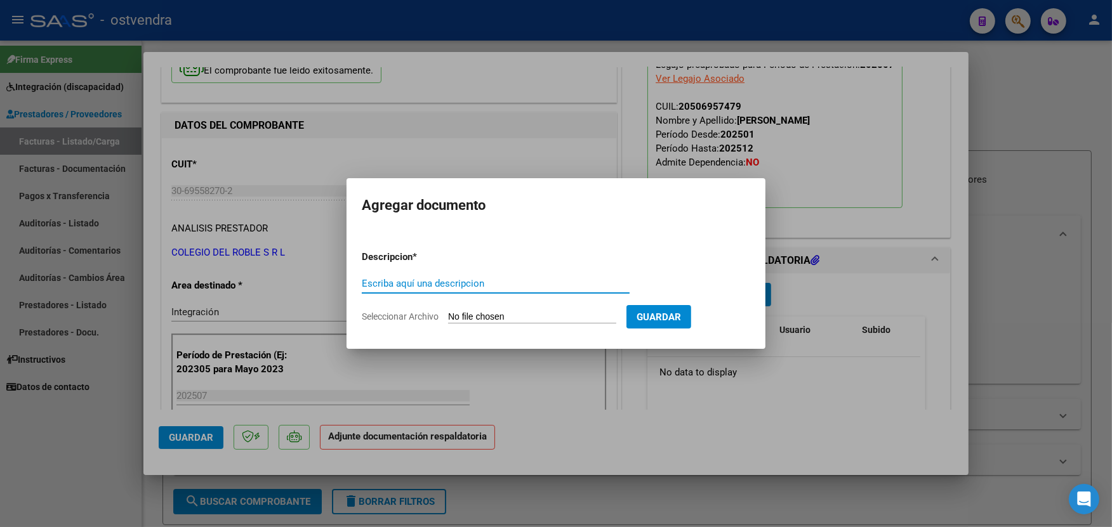
click at [538, 312] on input "Seleccionar Archivo" at bounding box center [532, 318] width 168 height 12
type input "C:\fakepath\ASISTENCIA C-6-2885.pdf"
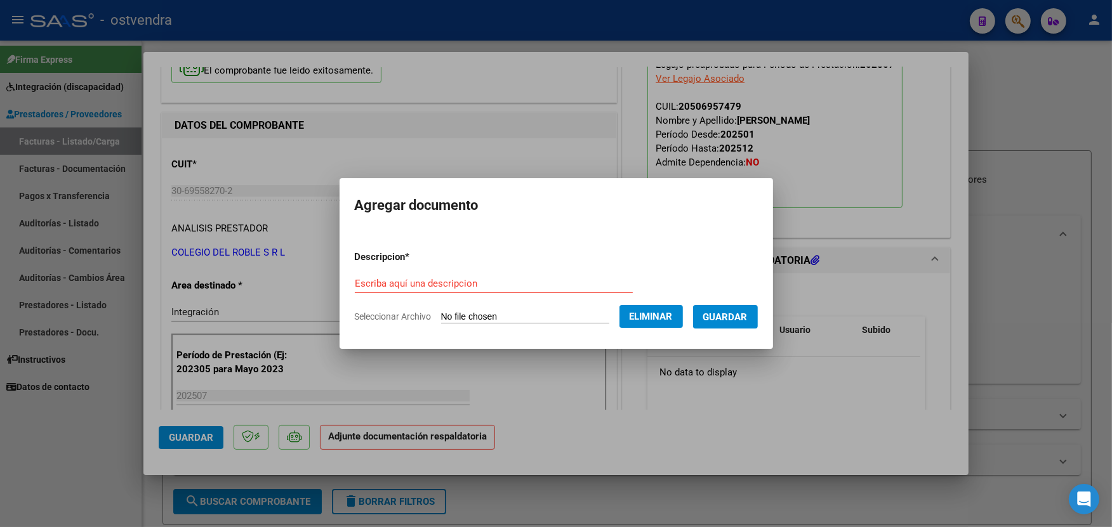
click at [565, 280] on input "Escriba aquí una descripcion" at bounding box center [494, 283] width 278 height 11
type input "PLANILLA DE ASISTENCIA"
click at [720, 319] on span "Guardar" at bounding box center [725, 317] width 44 height 11
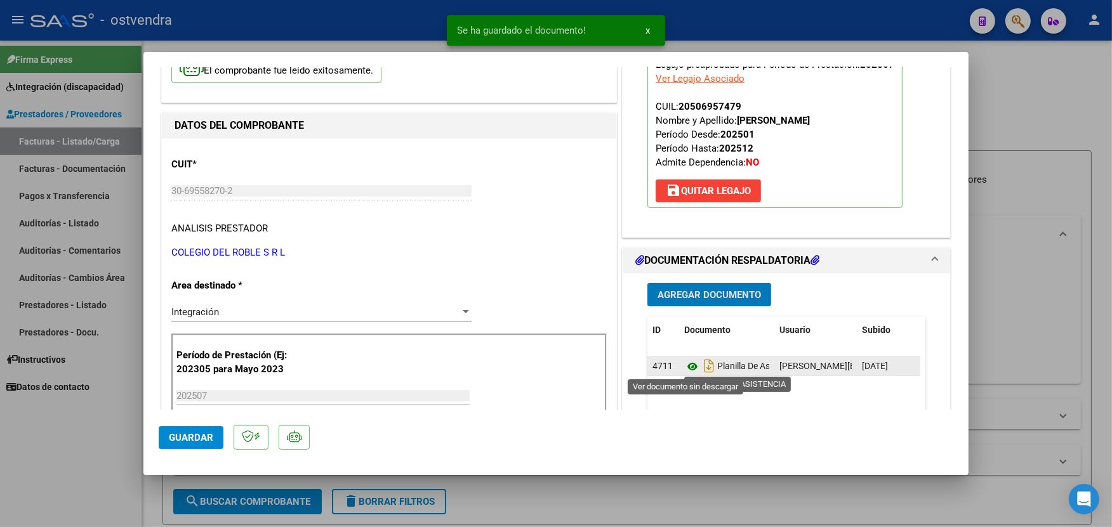
click at [689, 369] on icon at bounding box center [692, 366] width 17 height 15
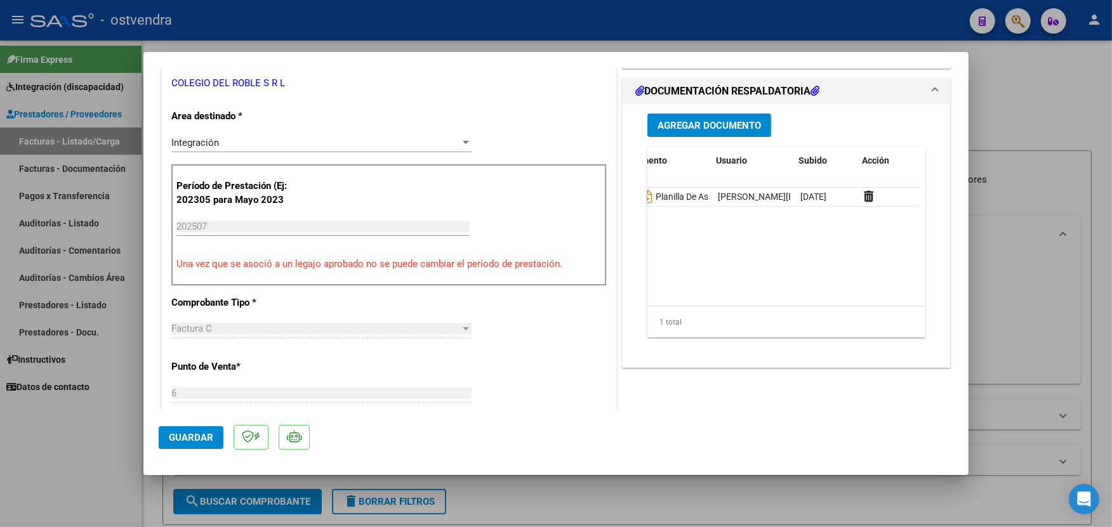
scroll to position [0, 63]
click at [866, 195] on div at bounding box center [888, 197] width 53 height 15
click at [863, 195] on icon at bounding box center [867, 196] width 10 height 12
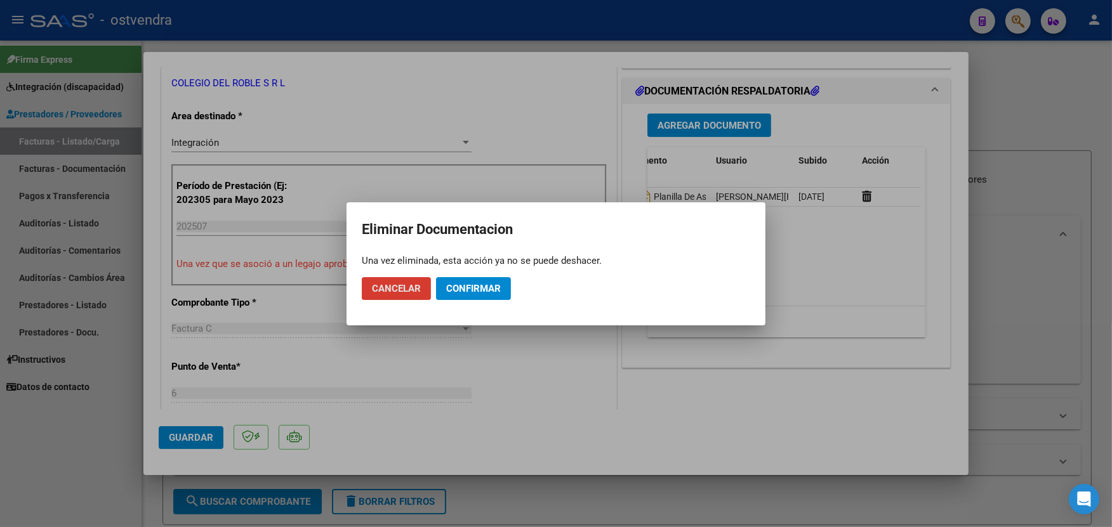
click at [496, 292] on span "Confirmar" at bounding box center [473, 288] width 55 height 11
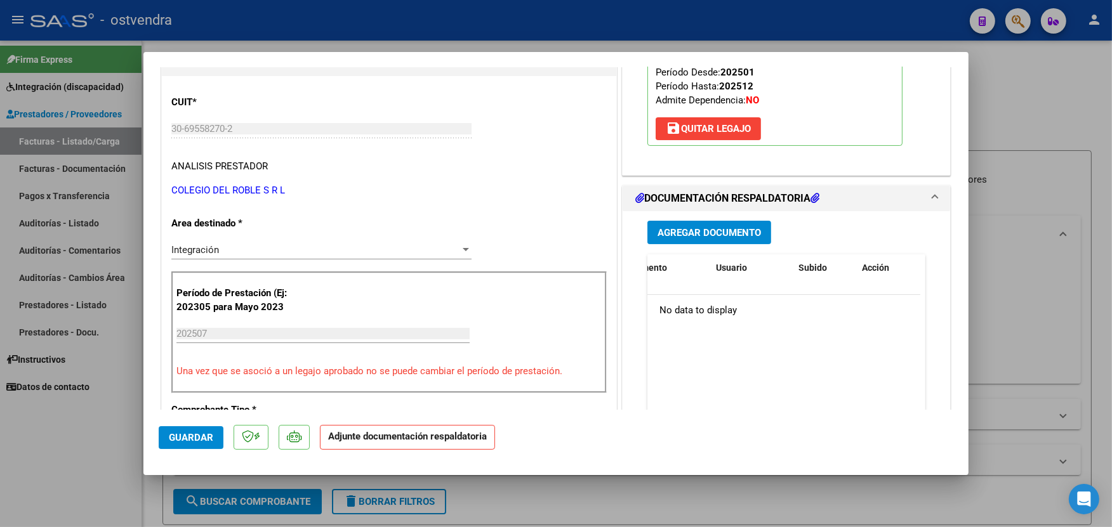
scroll to position [169, 0]
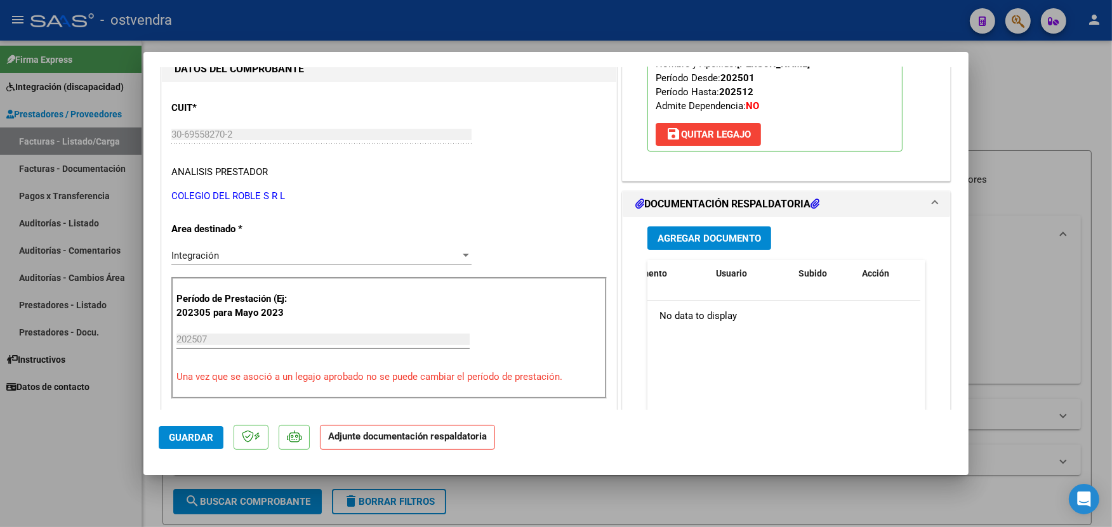
click at [738, 245] on button "Agregar Documento" at bounding box center [709, 238] width 124 height 23
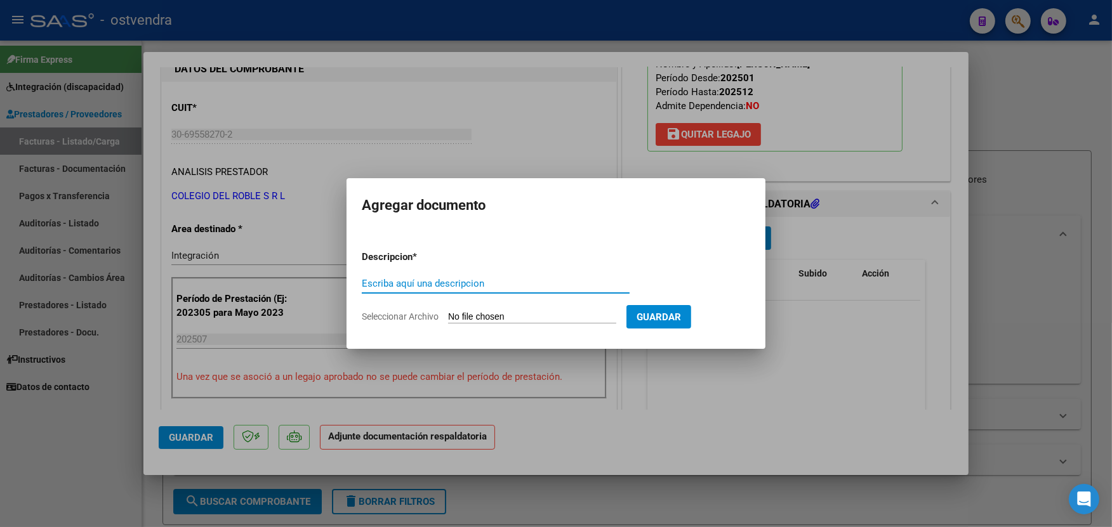
click at [492, 314] on input "Seleccionar Archivo" at bounding box center [532, 318] width 168 height 12
type input "C:\fakepath\ASISTENCIA C-6-3502.pdf"
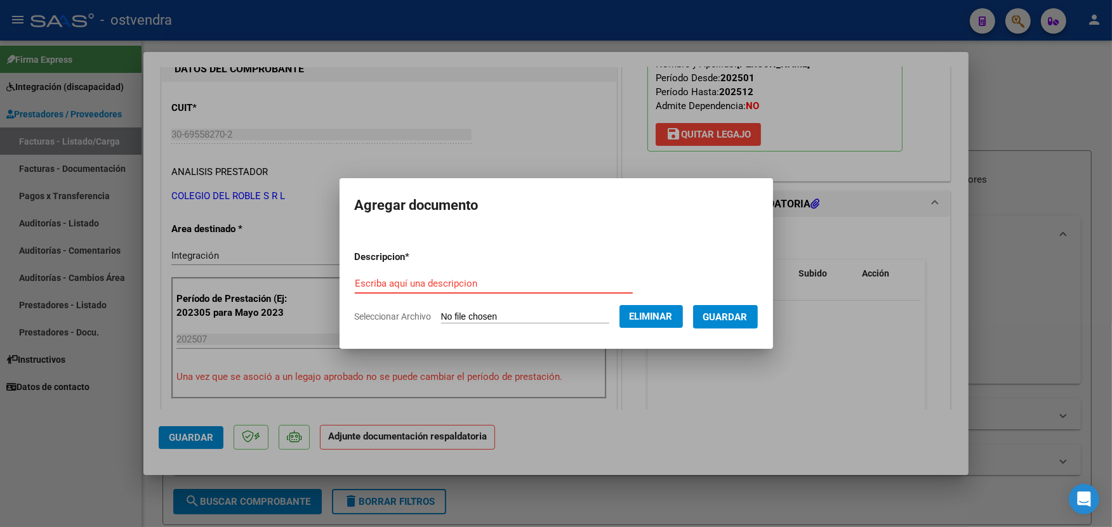
click at [501, 282] on input "Escriba aquí una descripcion" at bounding box center [494, 283] width 278 height 11
type input "p"
type input "PLANILLA DE ASISTENCIA"
click at [714, 314] on span "Guardar" at bounding box center [725, 317] width 44 height 11
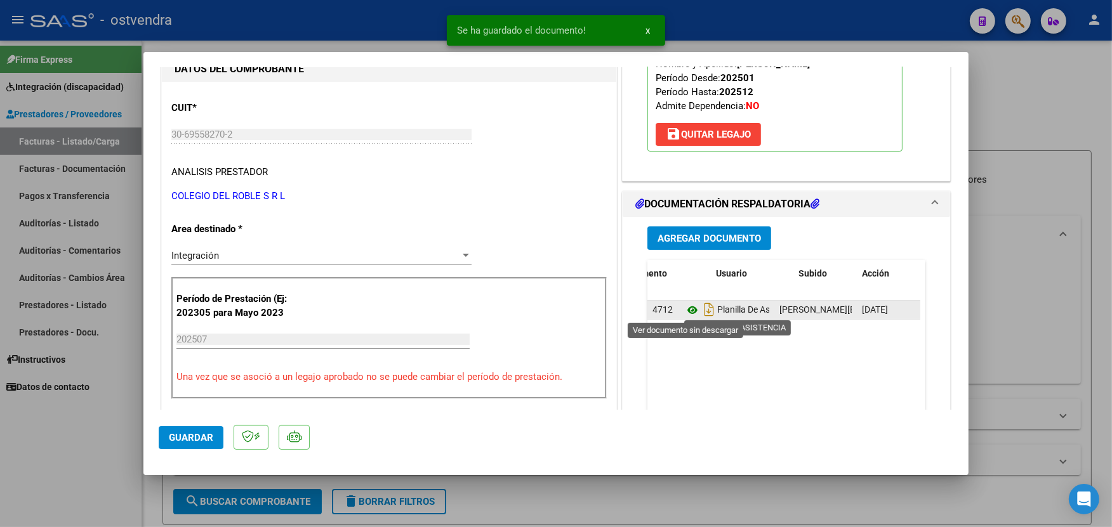
click at [684, 305] on icon at bounding box center [692, 310] width 17 height 15
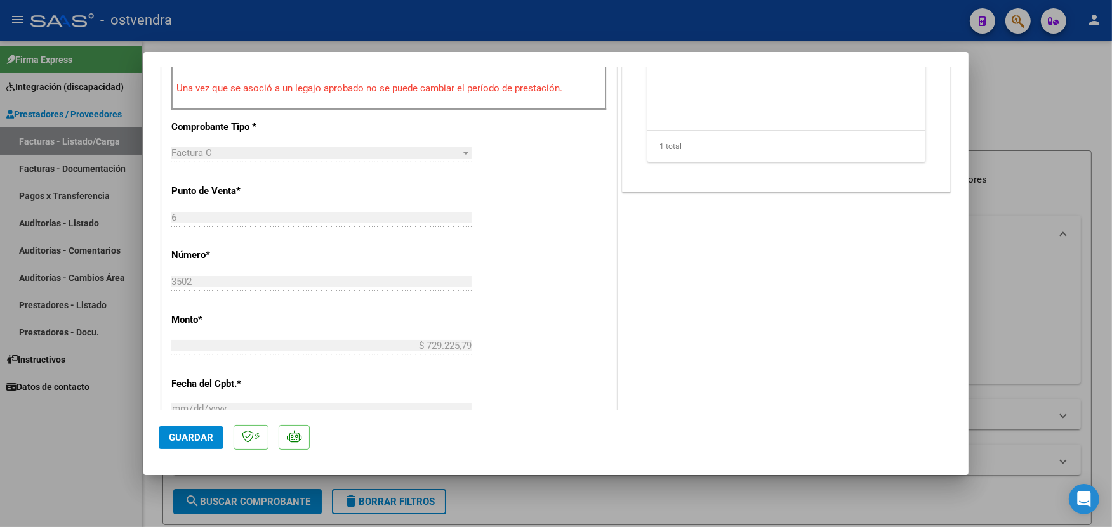
scroll to position [479, 0]
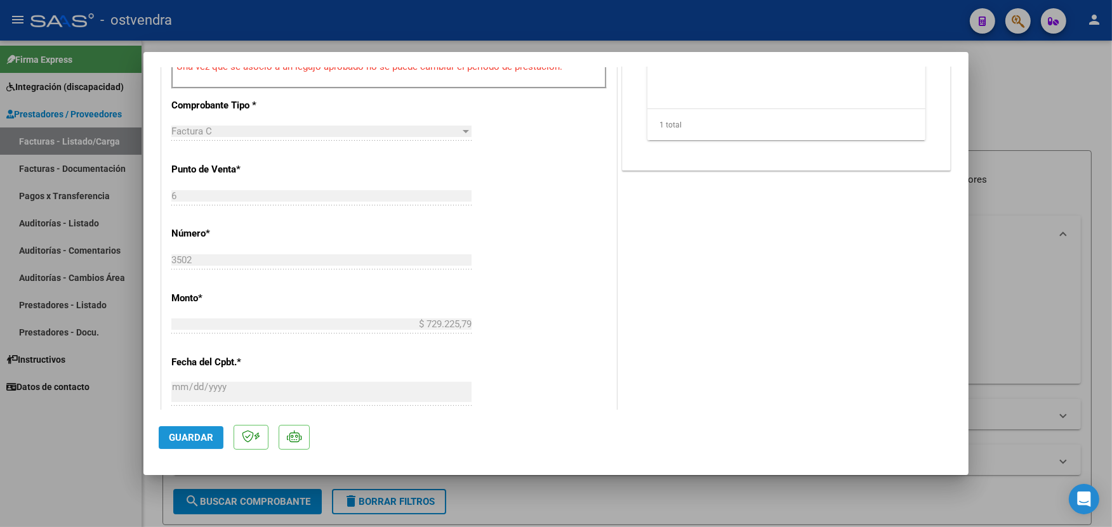
click at [192, 435] on span "Guardar" at bounding box center [191, 437] width 44 height 11
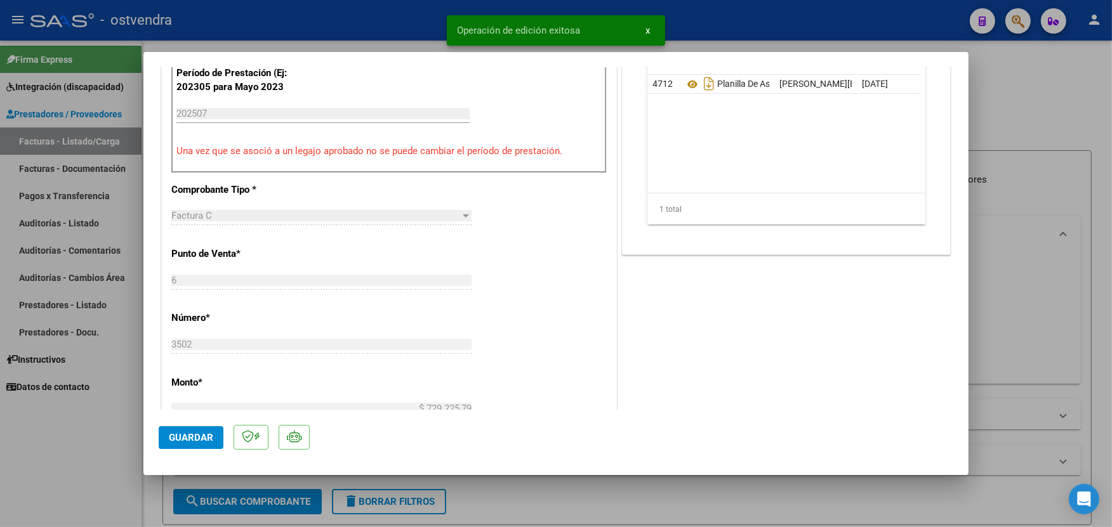
scroll to position [366, 0]
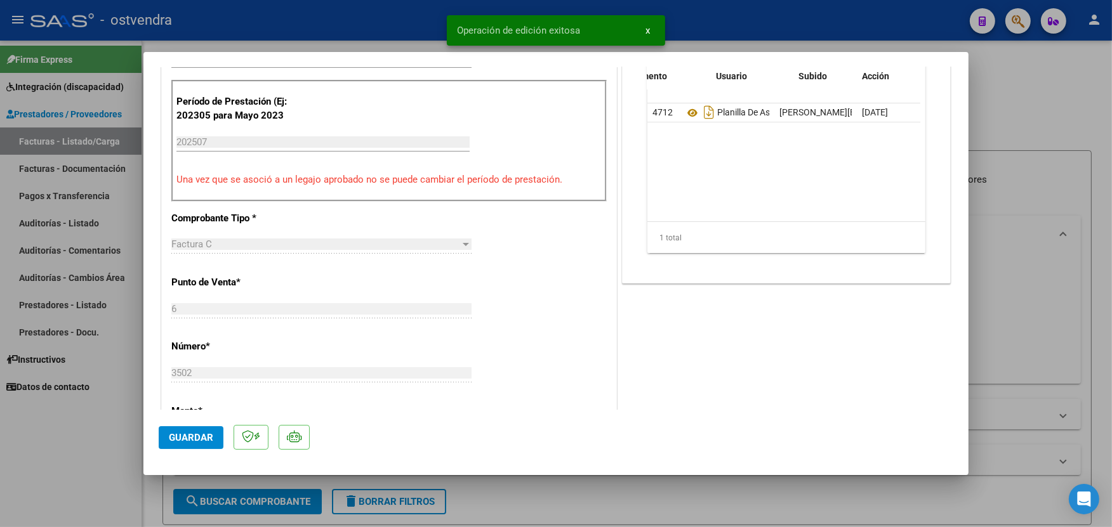
click at [911, 32] on div at bounding box center [556, 263] width 1112 height 527
type input "$ 0,00"
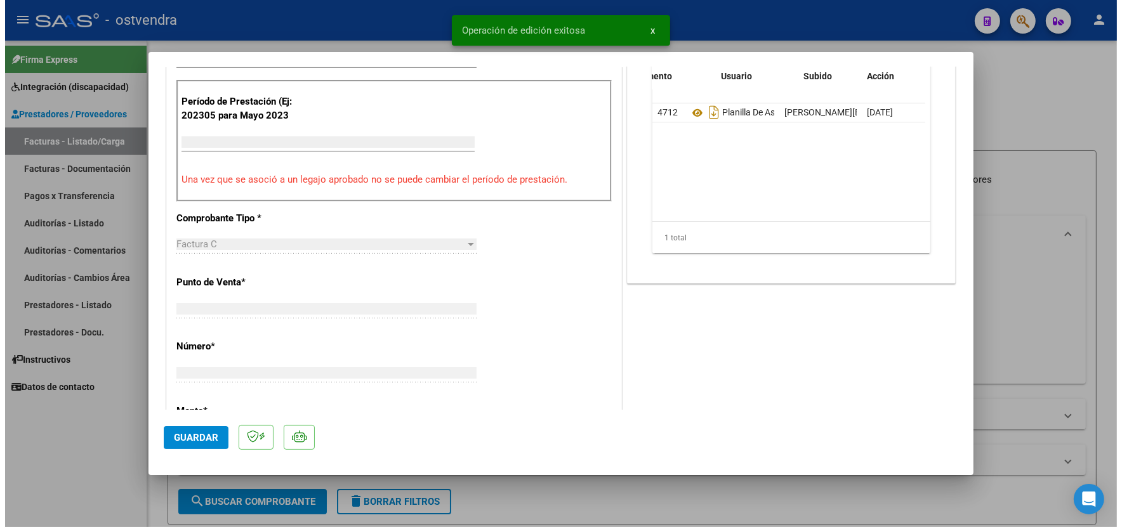
scroll to position [0, 0]
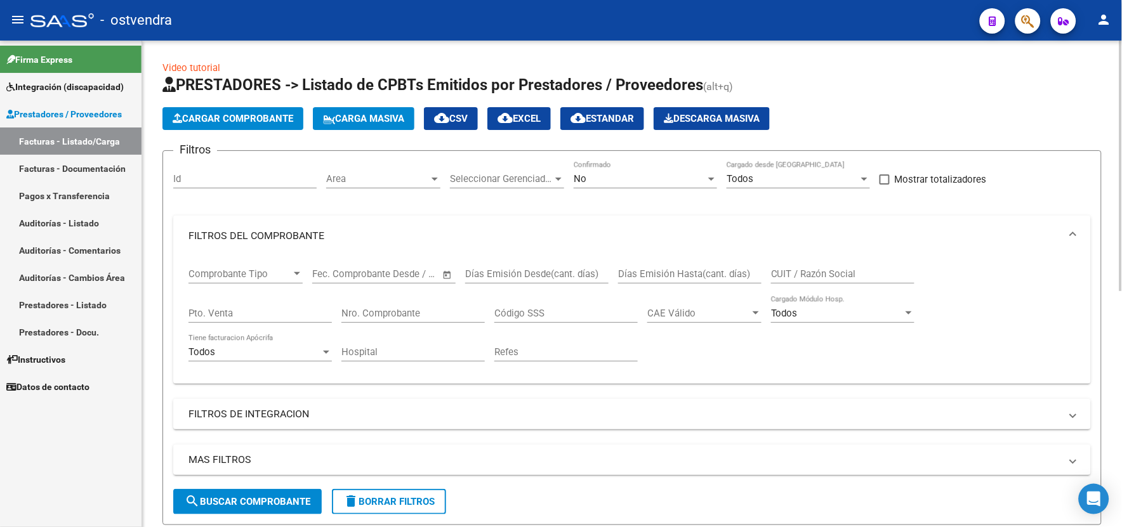
click at [1121, 309] on html "menu - ostvendra person Firma Express Integración (discapacidad) Certificado Di…" at bounding box center [561, 263] width 1122 height 527
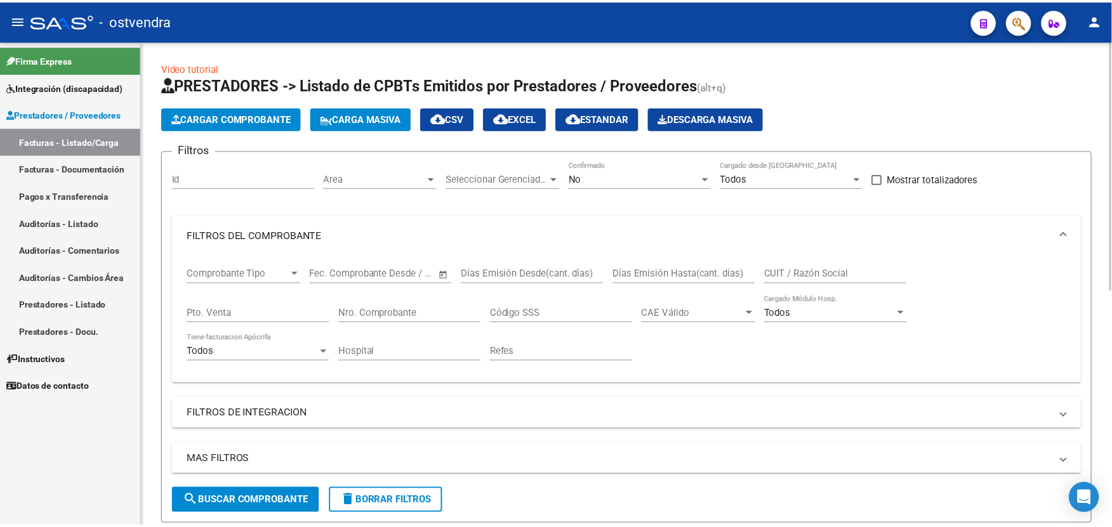
scroll to position [459, 0]
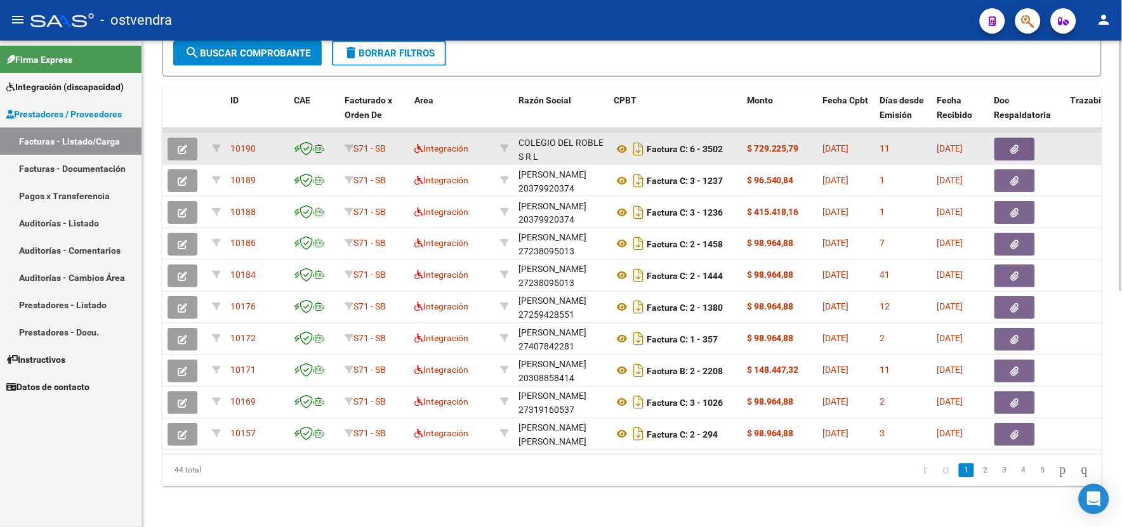
click at [185, 145] on icon "button" at bounding box center [183, 150] width 10 height 10
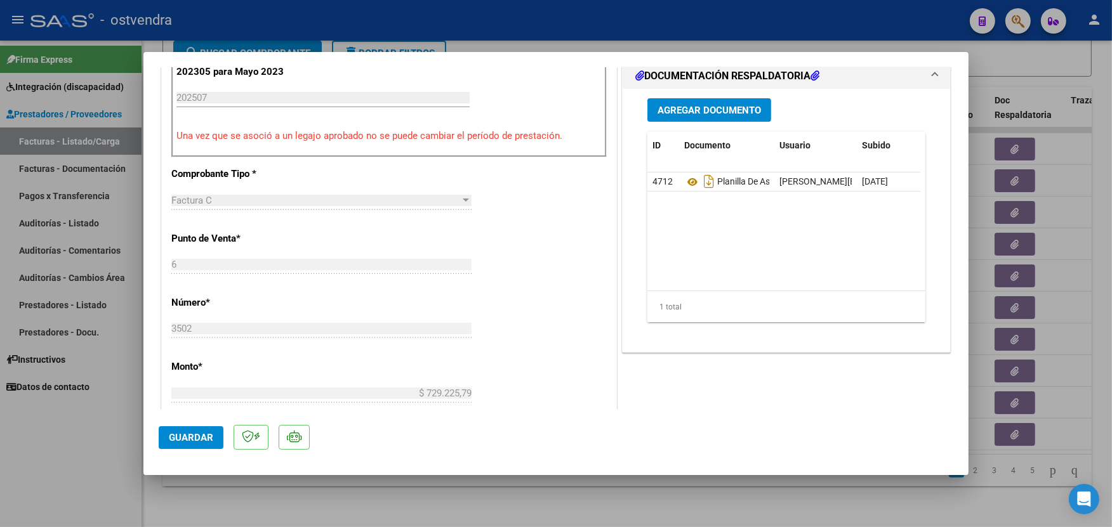
scroll to position [377, 0]
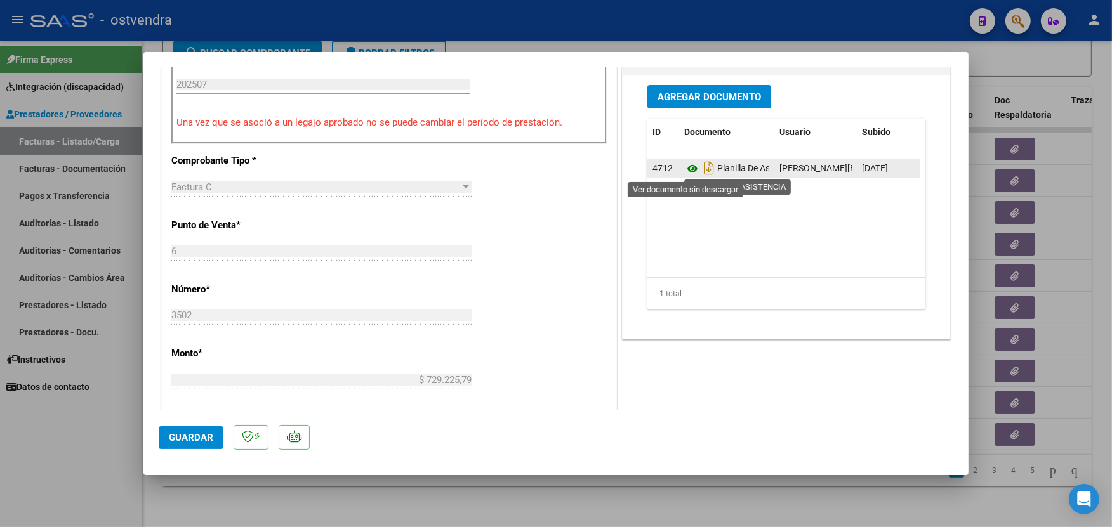
click at [684, 169] on icon at bounding box center [692, 168] width 17 height 15
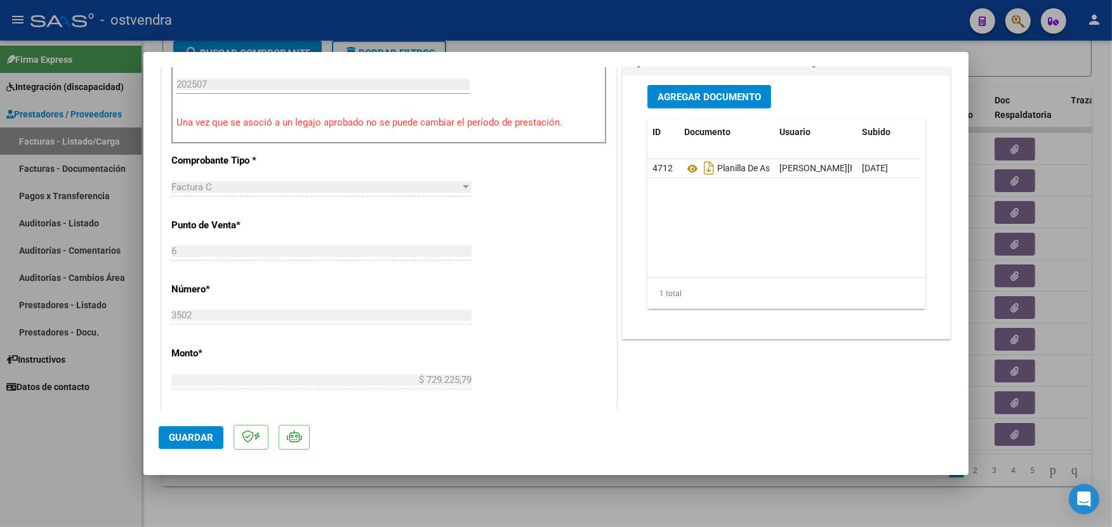
click at [356, 29] on div at bounding box center [556, 263] width 1112 height 527
type input "$ 0,00"
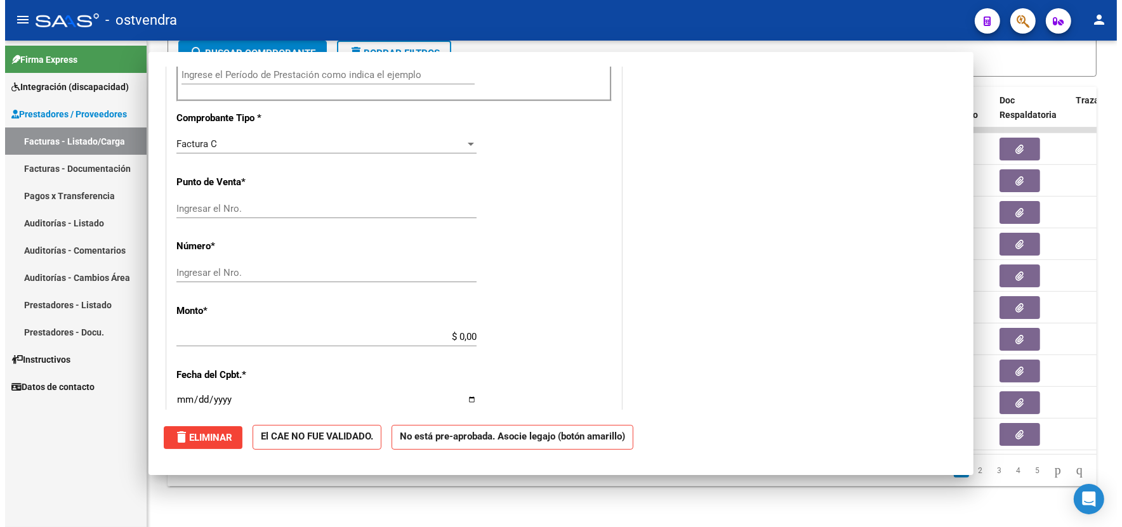
scroll to position [0, 0]
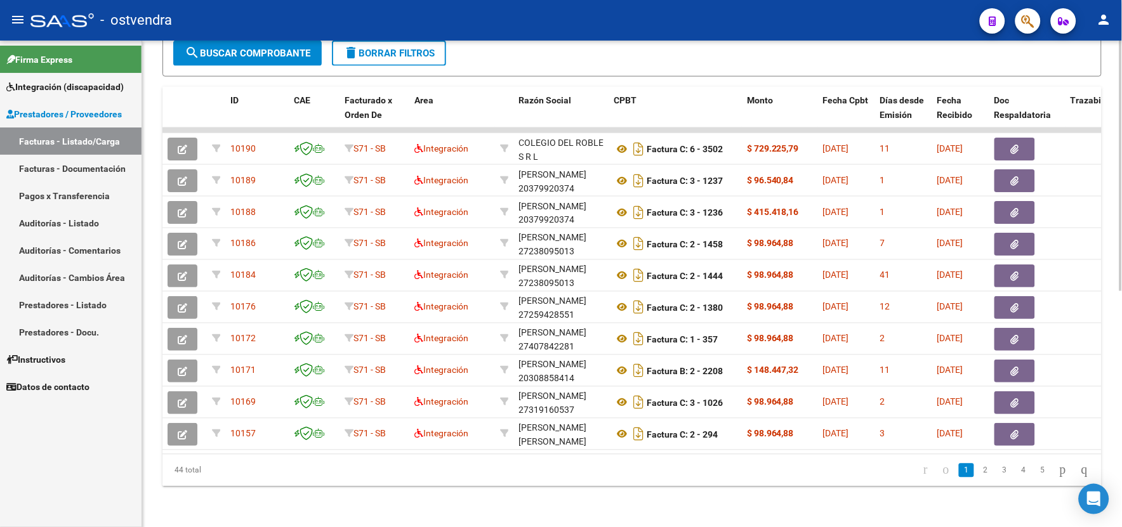
click at [1121, 131] on html "menu - ostvendra person Firma Express Integración (discapacidad) Certificado Di…" at bounding box center [561, 263] width 1122 height 527
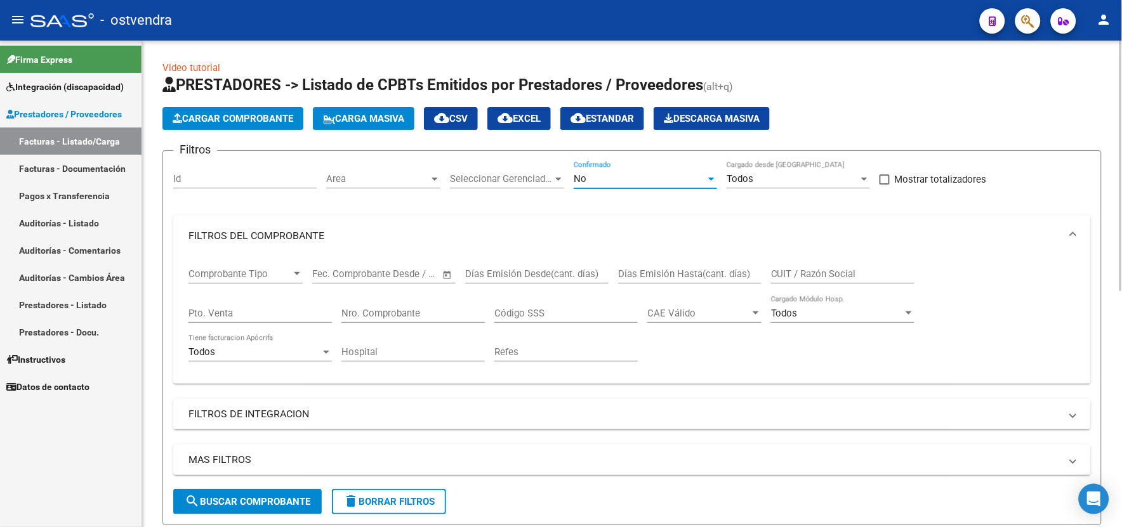
click at [657, 178] on div "No" at bounding box center [640, 178] width 132 height 11
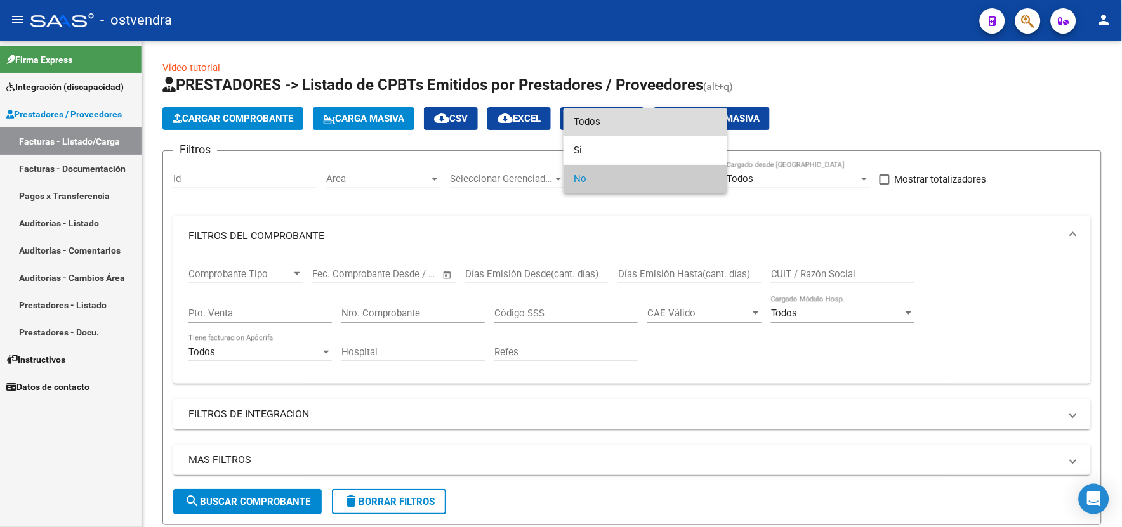
click at [654, 130] on span "Todos" at bounding box center [645, 122] width 143 height 29
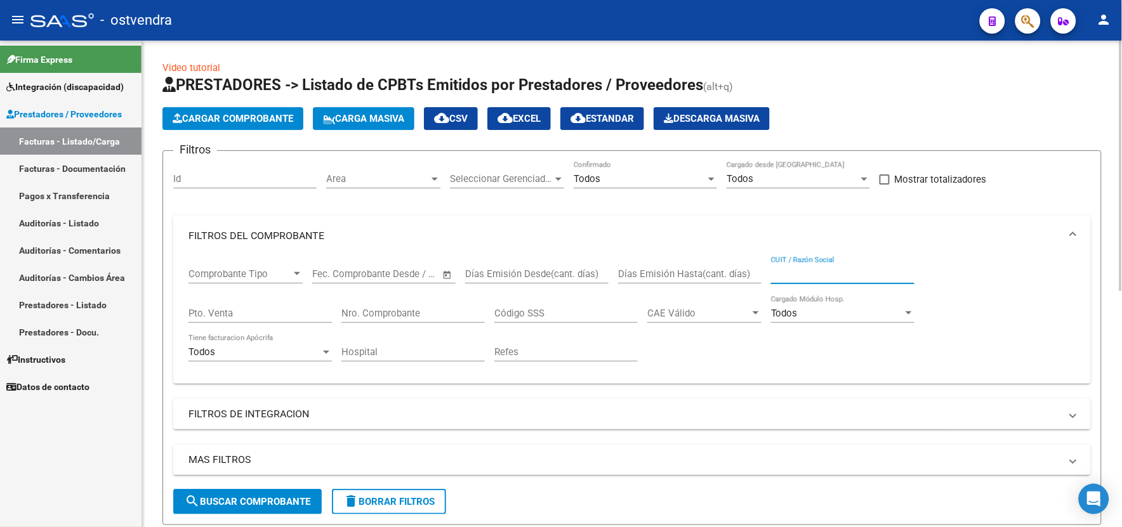
click at [824, 274] on input "CUIT / Razón Social" at bounding box center [842, 273] width 143 height 11
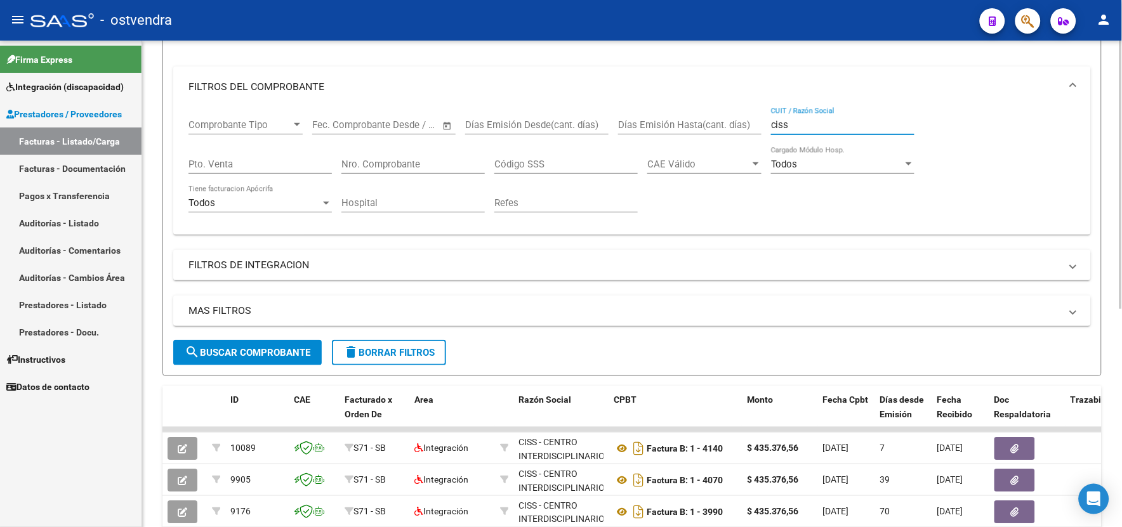
scroll to position [187, 0]
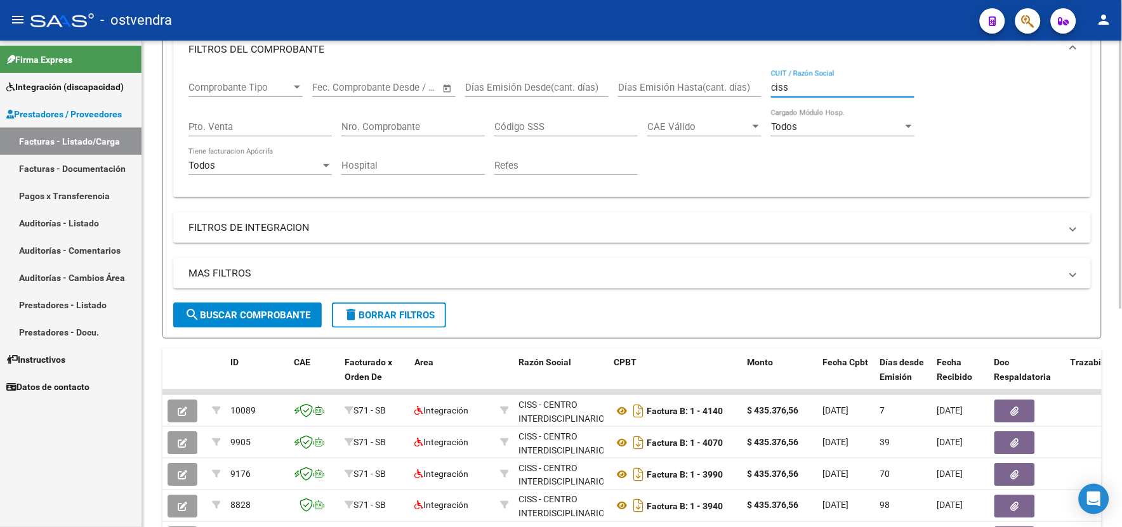
click at [1121, 397] on html "menu - ostvendra person Firma Express Integración (discapacidad) Certificado Di…" at bounding box center [561, 263] width 1122 height 527
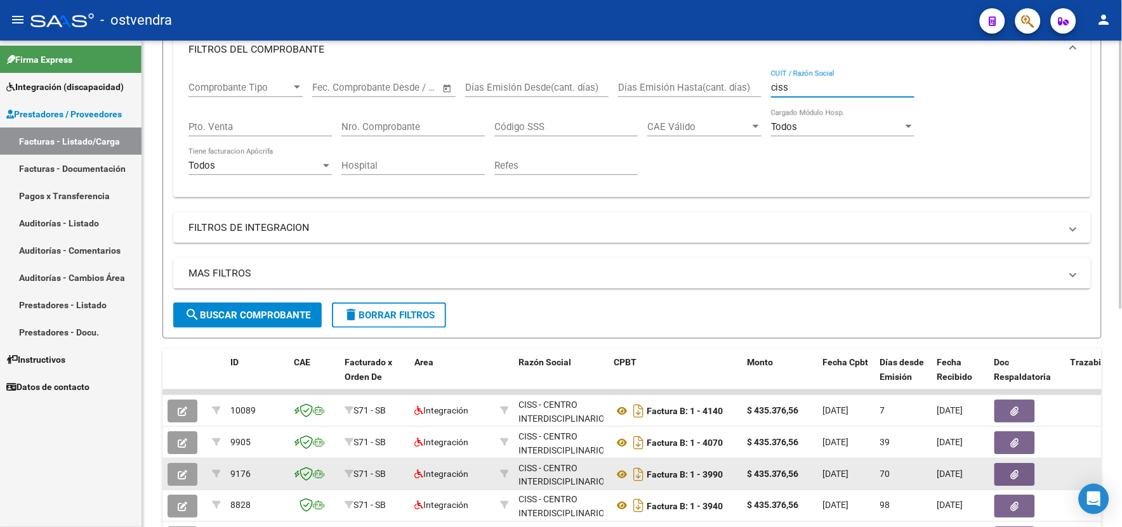
type input "ciss"
click at [191, 479] on button "button" at bounding box center [183, 474] width 30 height 23
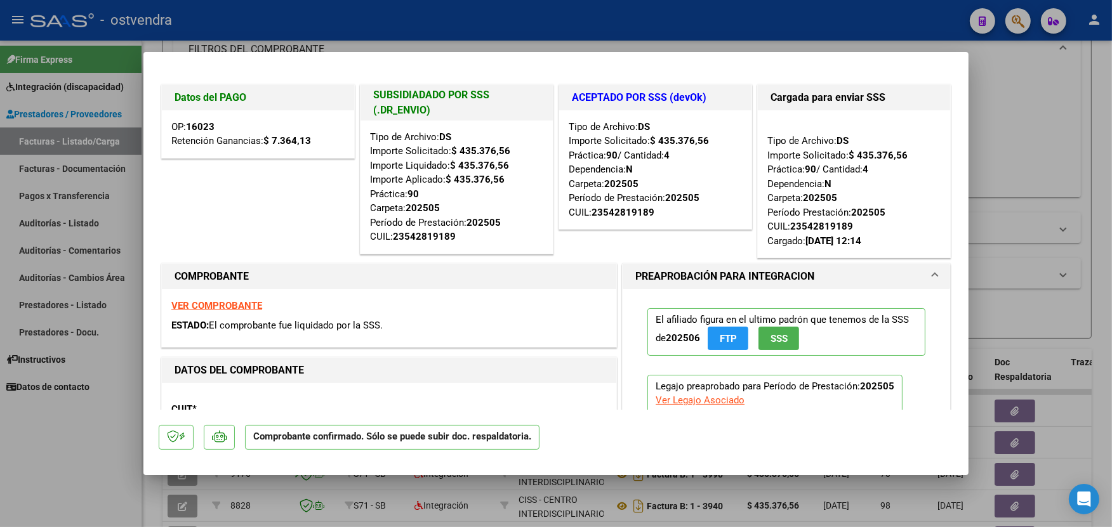
click at [734, 18] on div at bounding box center [556, 263] width 1112 height 527
type input "$ 0,00"
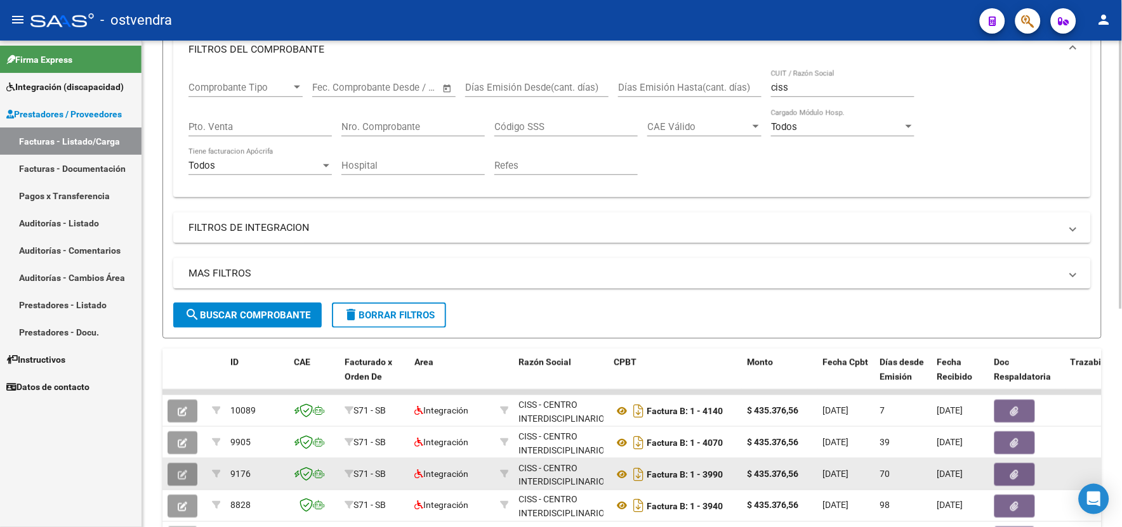
click at [183, 470] on icon "button" at bounding box center [183, 475] width 10 height 10
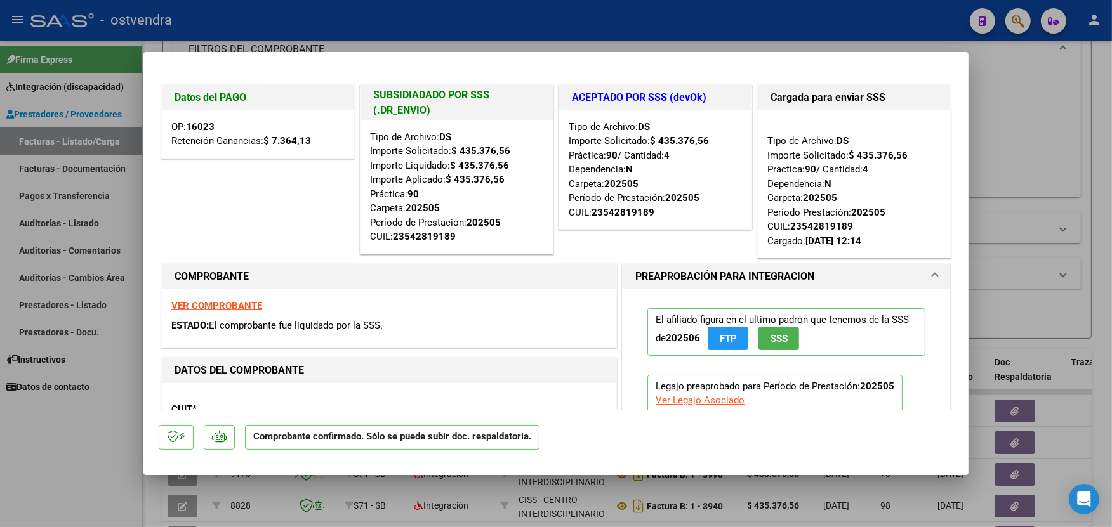
click at [248, 301] on strong "VER COMPROBANTE" at bounding box center [216, 305] width 91 height 11
click at [365, 8] on div at bounding box center [556, 263] width 1112 height 527
type input "$ 0,00"
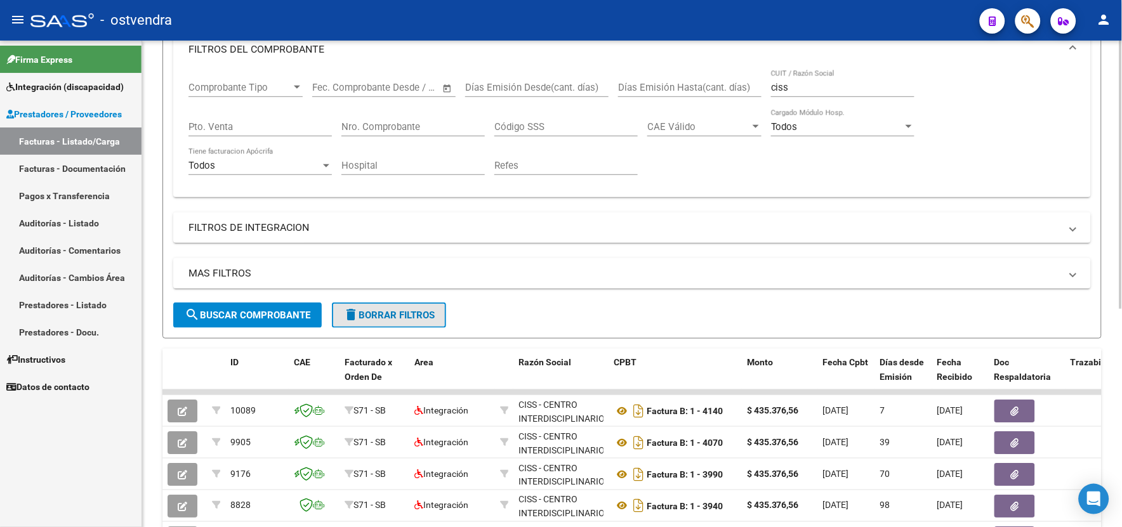
click at [420, 319] on span "delete Borrar Filtros" at bounding box center [388, 315] width 91 height 11
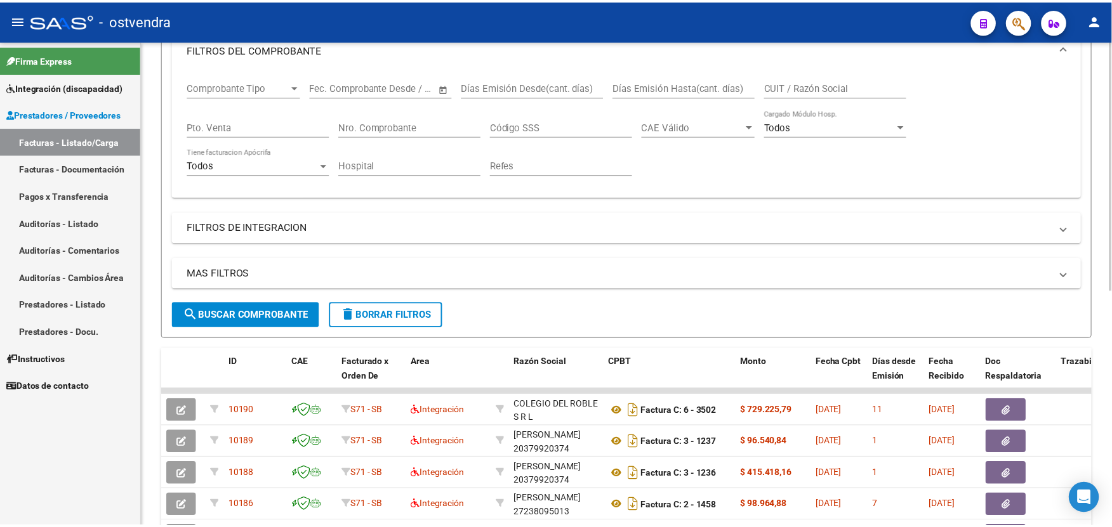
scroll to position [0, 0]
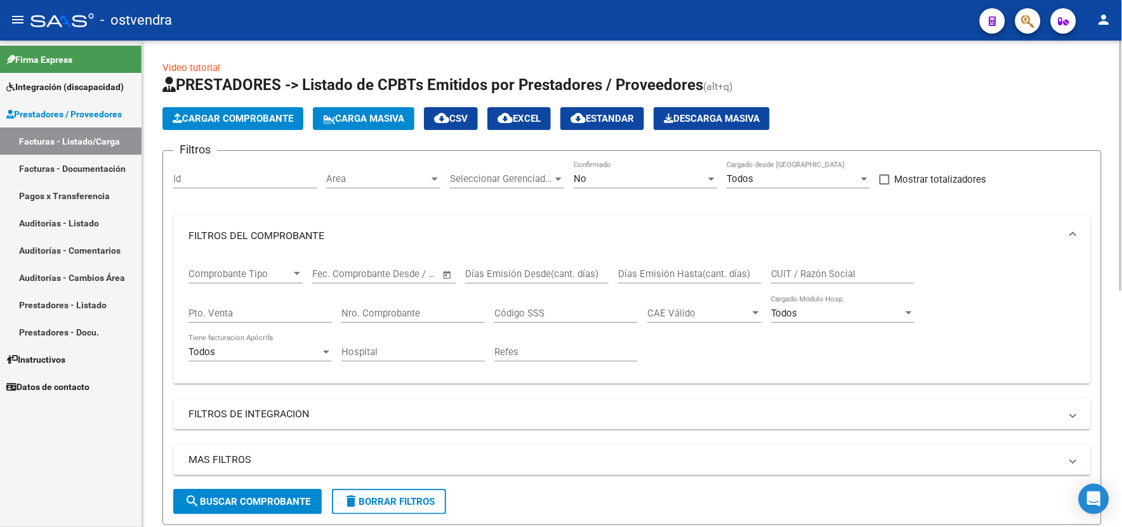
click at [1121, 69] on html "menu - ostvendra person Firma Express Integración (discapacidad) Certificado Di…" at bounding box center [561, 263] width 1122 height 527
click at [282, 110] on button "Cargar Comprobante" at bounding box center [232, 118] width 141 height 23
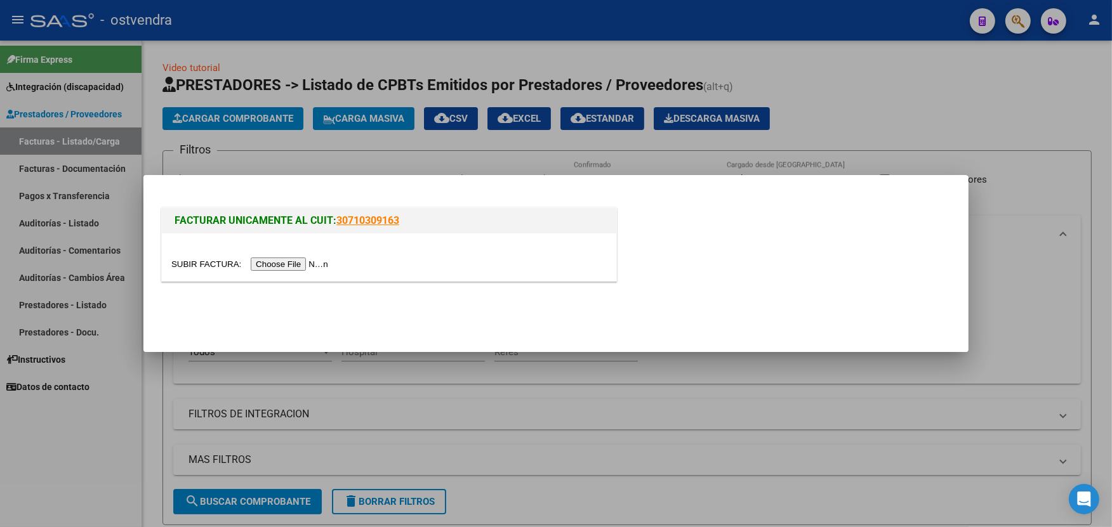
click at [300, 268] on input "file" at bounding box center [251, 264] width 161 height 13
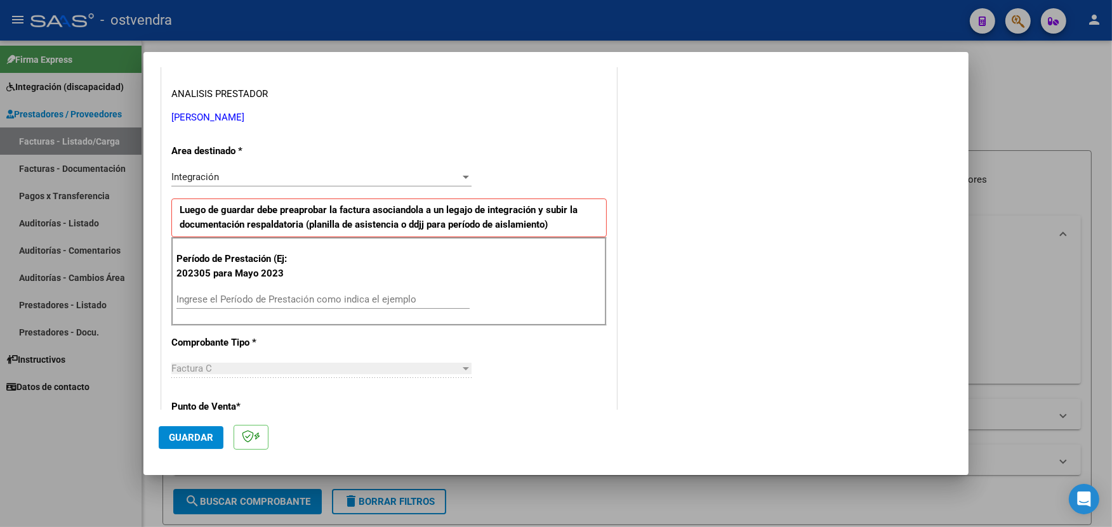
scroll to position [225, 0]
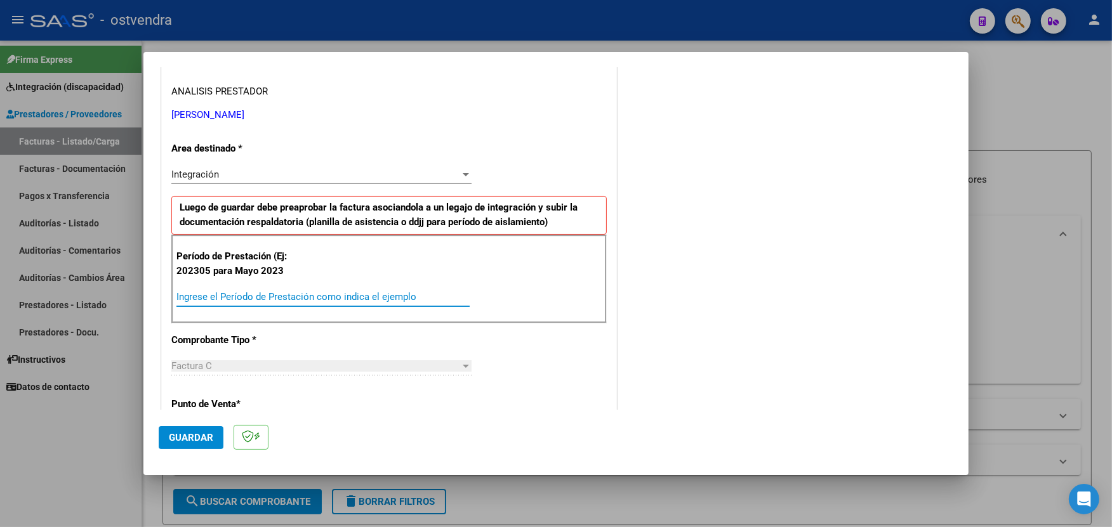
click at [387, 296] on input "Ingrese el Período de Prestación como indica el ejemplo" at bounding box center [322, 296] width 293 height 11
type input "202507"
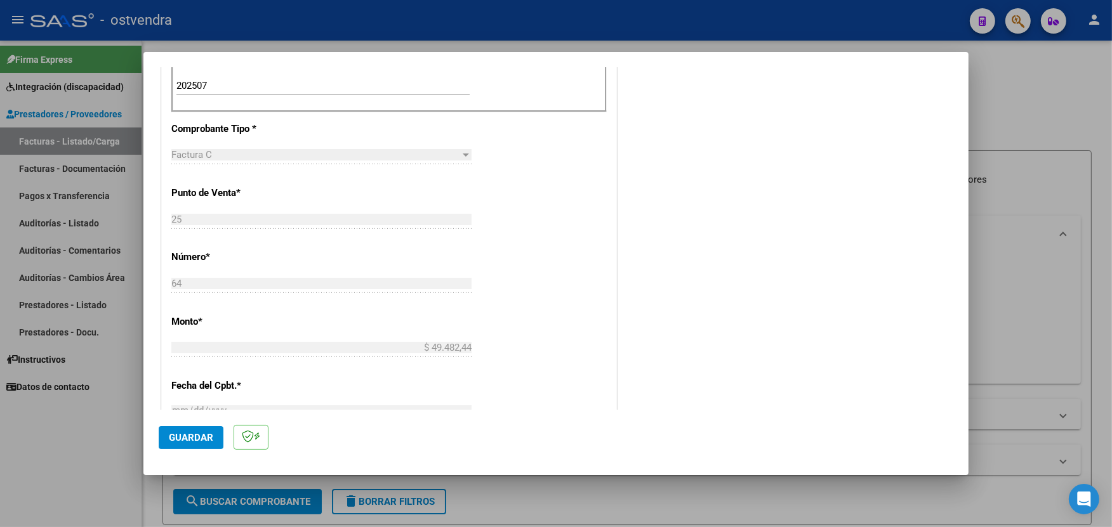
scroll to position [451, 0]
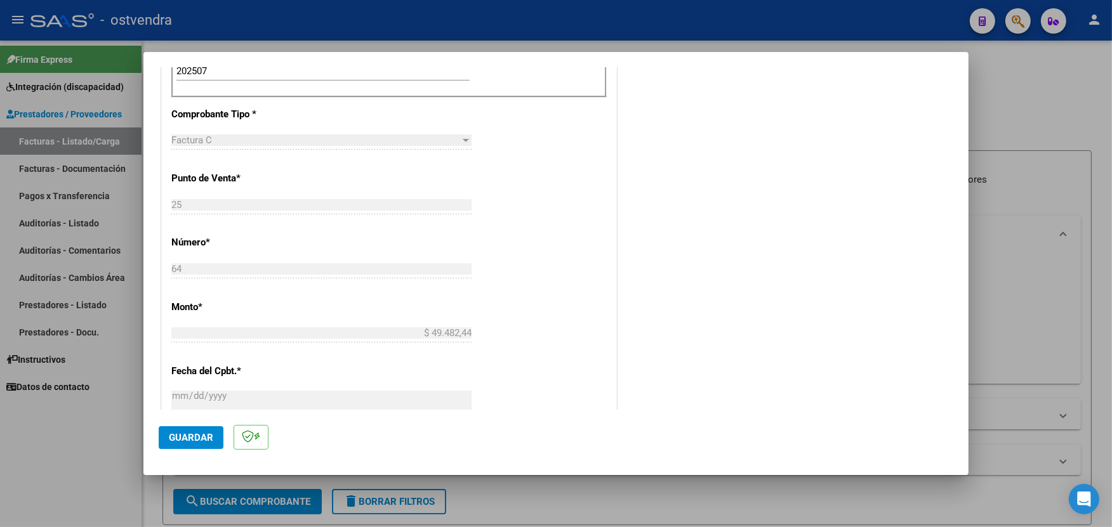
click at [191, 439] on span "Guardar" at bounding box center [191, 437] width 44 height 11
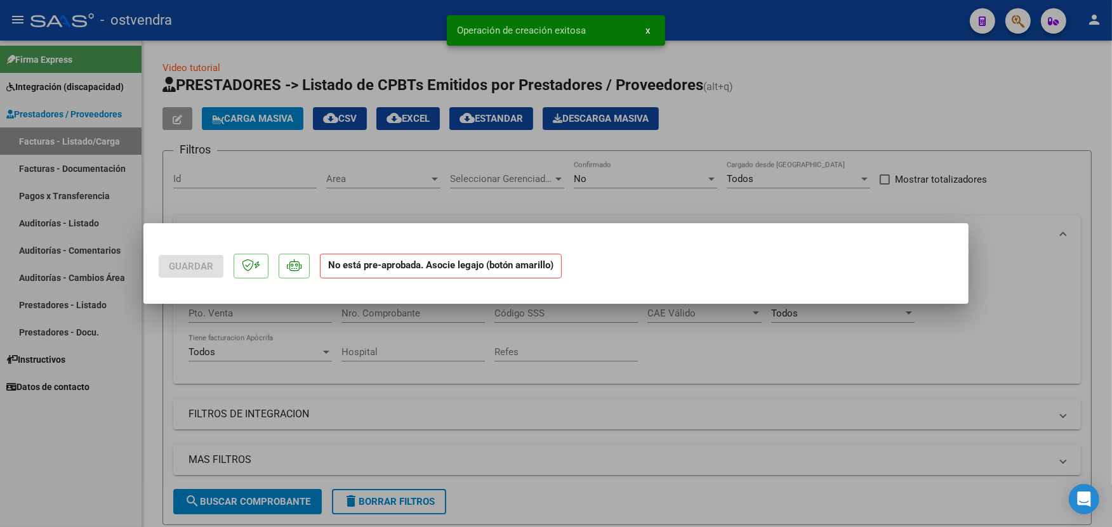
scroll to position [0, 0]
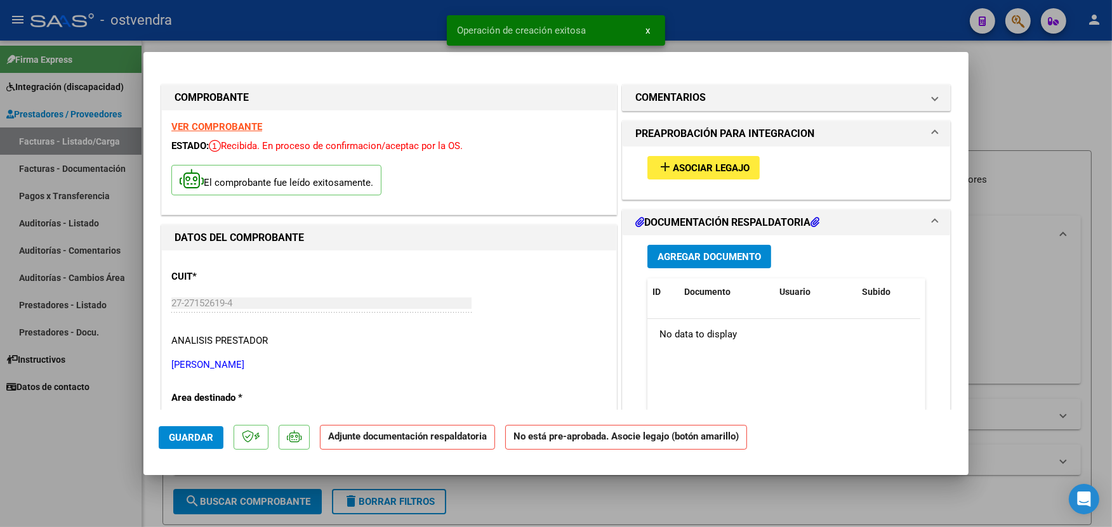
click at [728, 170] on span "Asociar Legajo" at bounding box center [711, 167] width 77 height 11
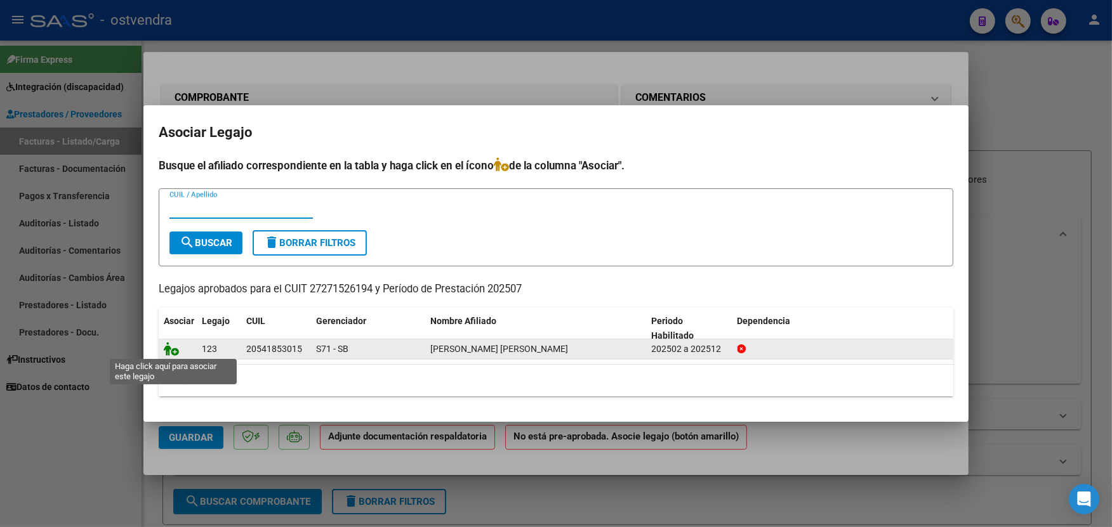
click at [170, 347] on icon at bounding box center [171, 349] width 15 height 14
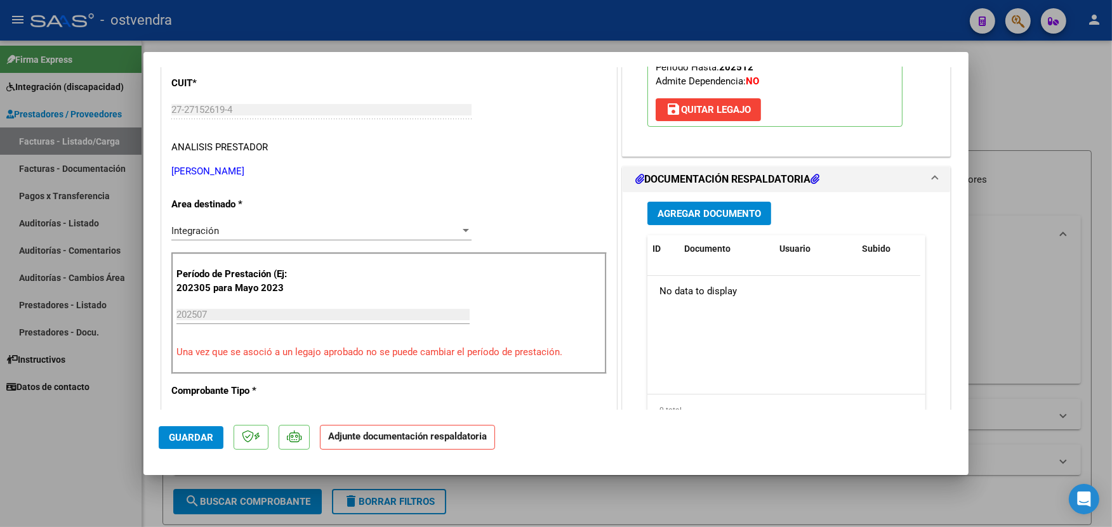
scroll to position [222, 0]
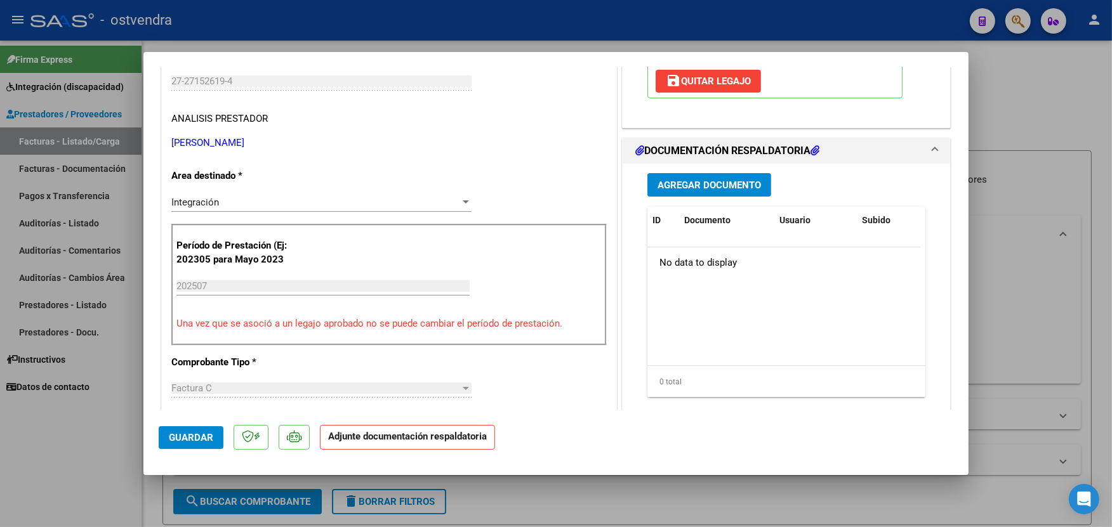
click at [723, 183] on span "Agregar Documento" at bounding box center [708, 185] width 103 height 11
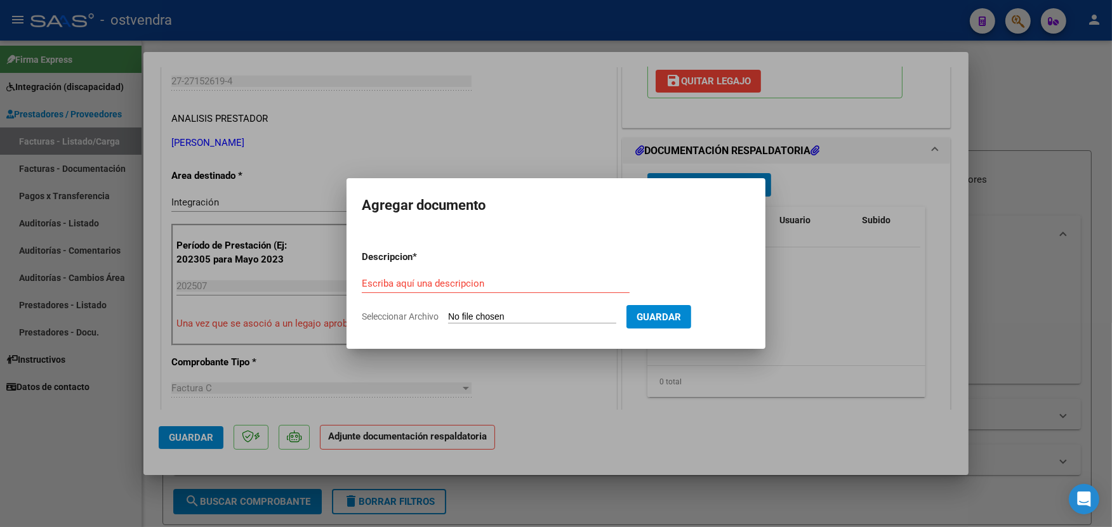
click at [543, 316] on input "Seleccionar Archivo" at bounding box center [532, 318] width 168 height 12
type input "C:\fakepath\ASISTENCIA C-25-64.pdf"
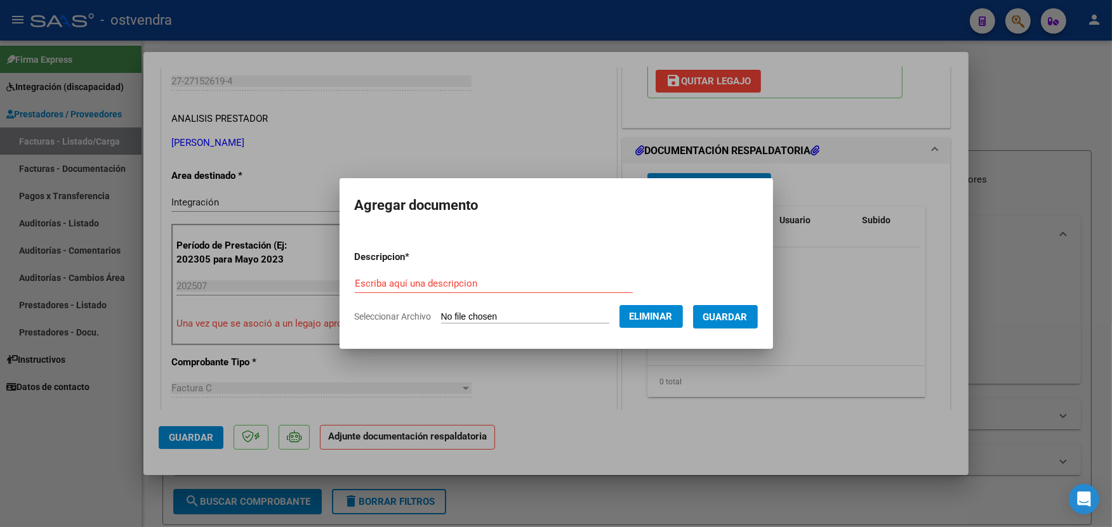
click at [582, 281] on input "Escriba aquí una descripcion" at bounding box center [494, 283] width 278 height 11
type input "PLANILLA DE ASISTENCIA"
click at [727, 324] on button "Guardar" at bounding box center [725, 316] width 65 height 23
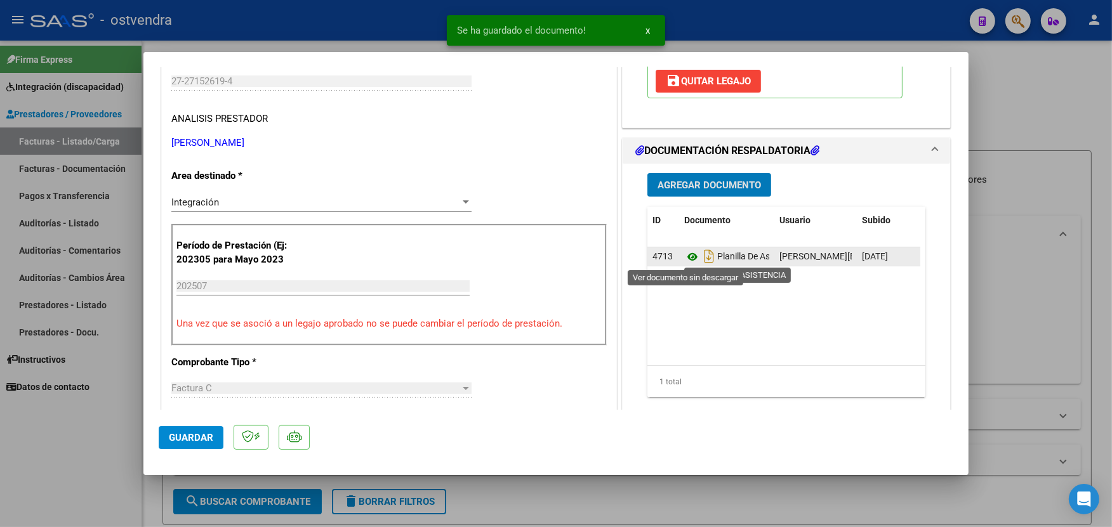
click at [684, 260] on icon at bounding box center [692, 256] width 17 height 15
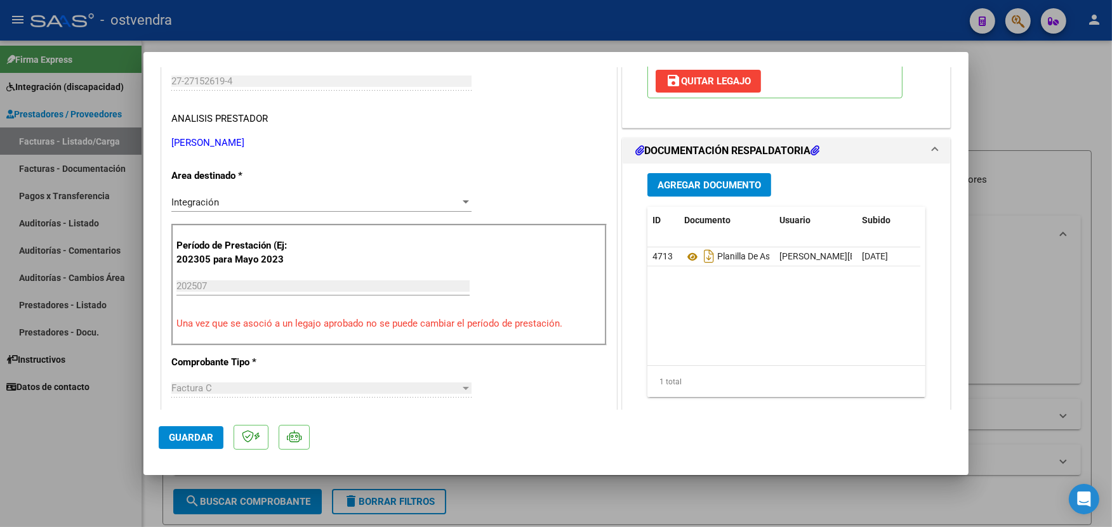
click at [215, 437] on button "Guardar" at bounding box center [191, 437] width 65 height 23
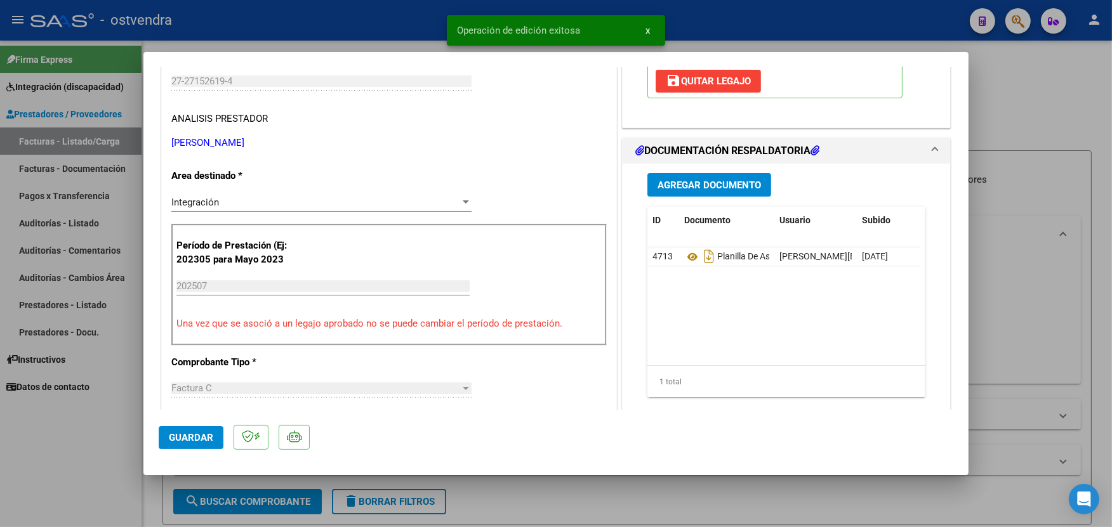
click at [300, 28] on div at bounding box center [556, 263] width 1112 height 527
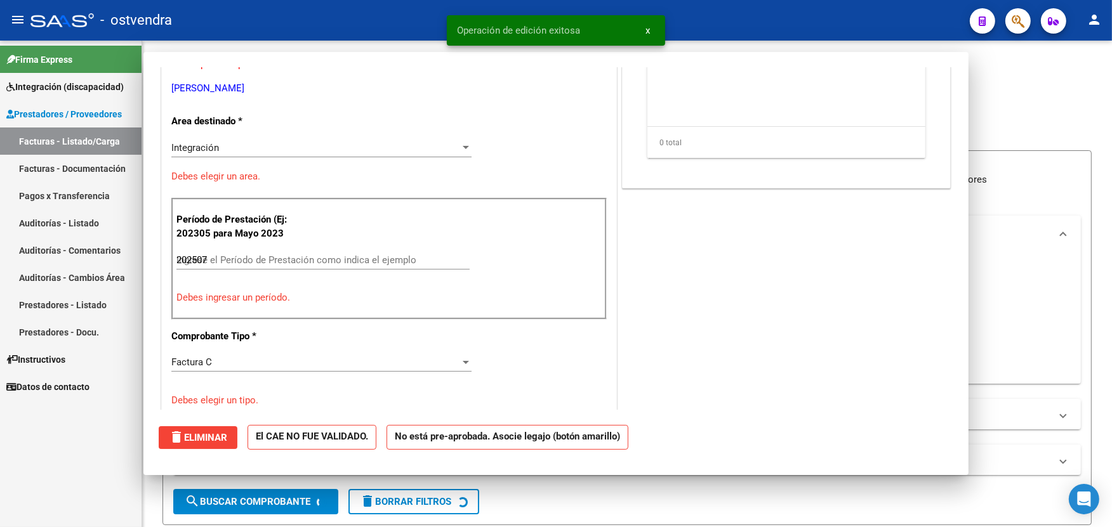
type input "$ 0,00"
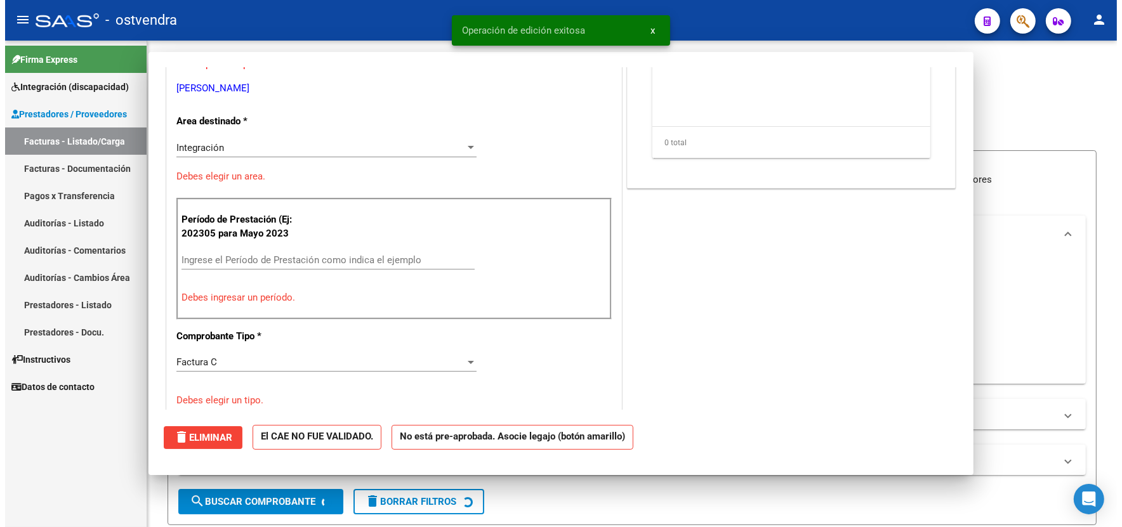
scroll to position [184, 0]
